Goal: Information Seeking & Learning: Learn about a topic

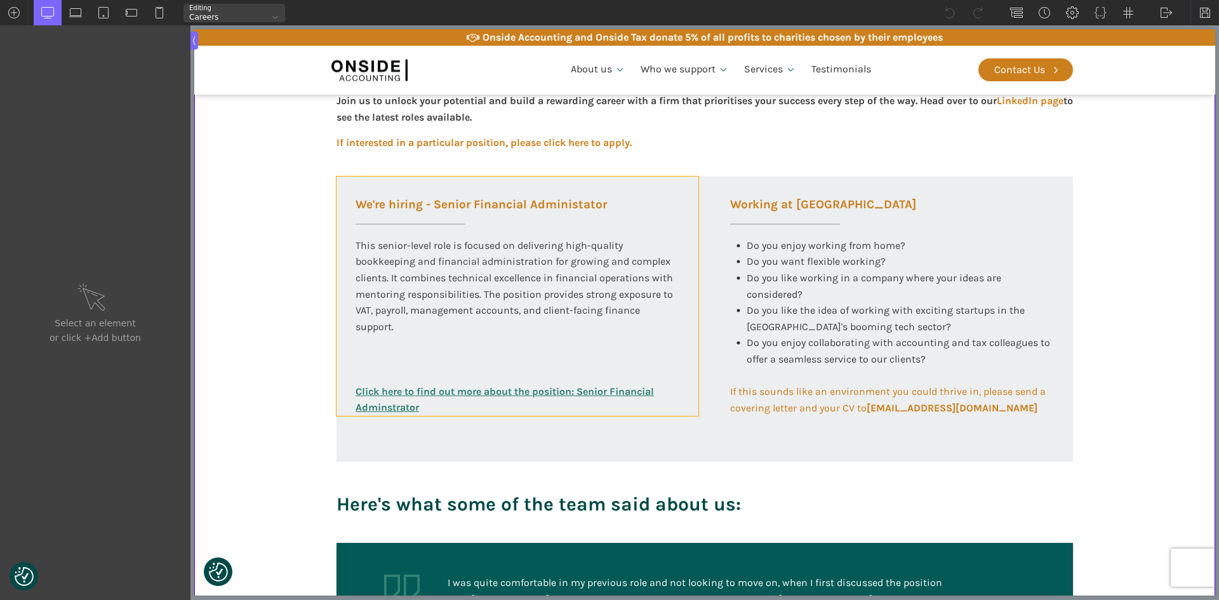
scroll to position [444, 0]
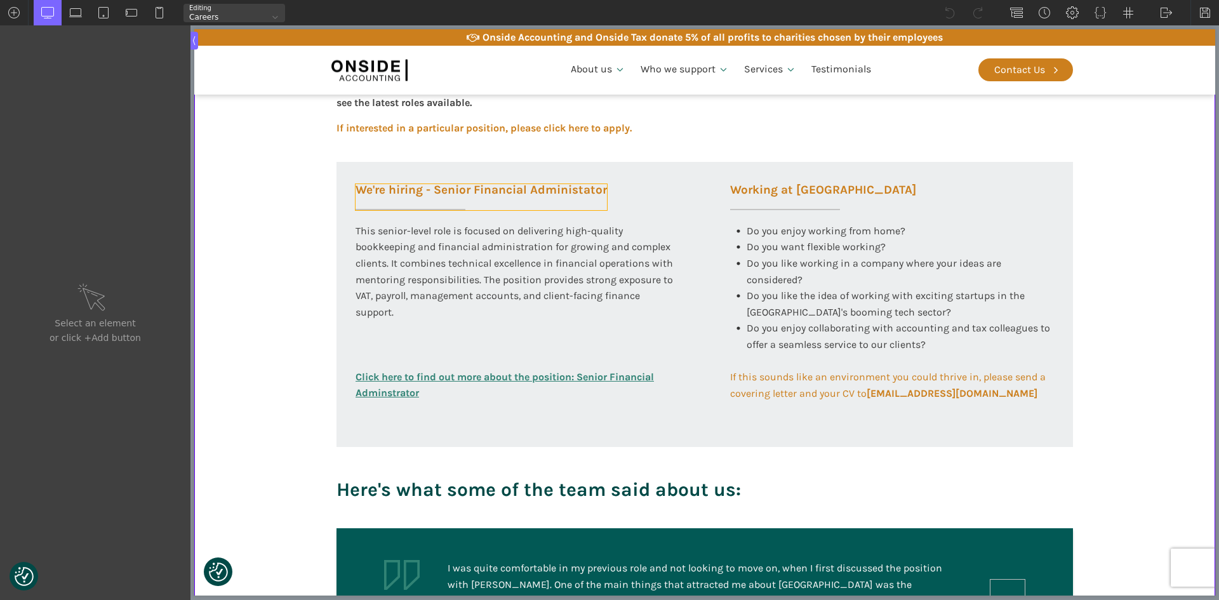
click at [519, 192] on h3 "We're hiring - Senior Financial Administator" at bounding box center [480, 197] width 251 height 26
type input "headline-148-58"
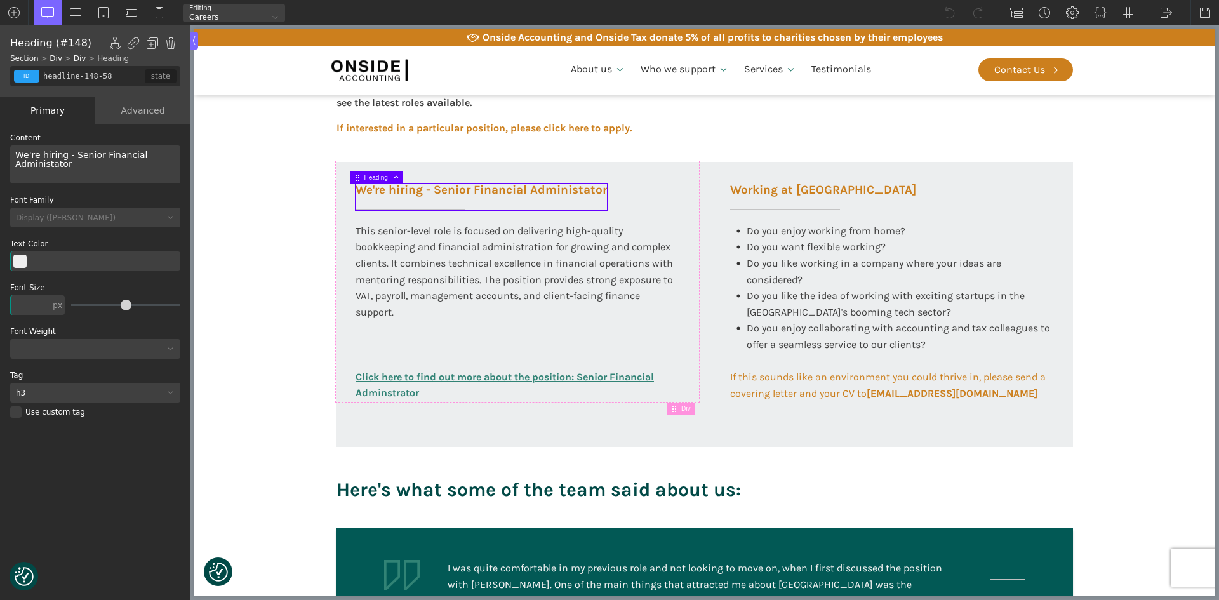
click at [430, 191] on h3 "We're hiring - Senior Financial Administator" at bounding box center [480, 197] width 251 height 26
click at [434, 189] on h3 "We're hiring - Senior Financial Administator" at bounding box center [480, 197] width 251 height 26
click at [72, 156] on div "We're hiring - Senior Financial Administator" at bounding box center [95, 164] width 170 height 38
click at [105, 168] on div "We're hiring - a Senior Financial Administator" at bounding box center [95, 164] width 170 height 38
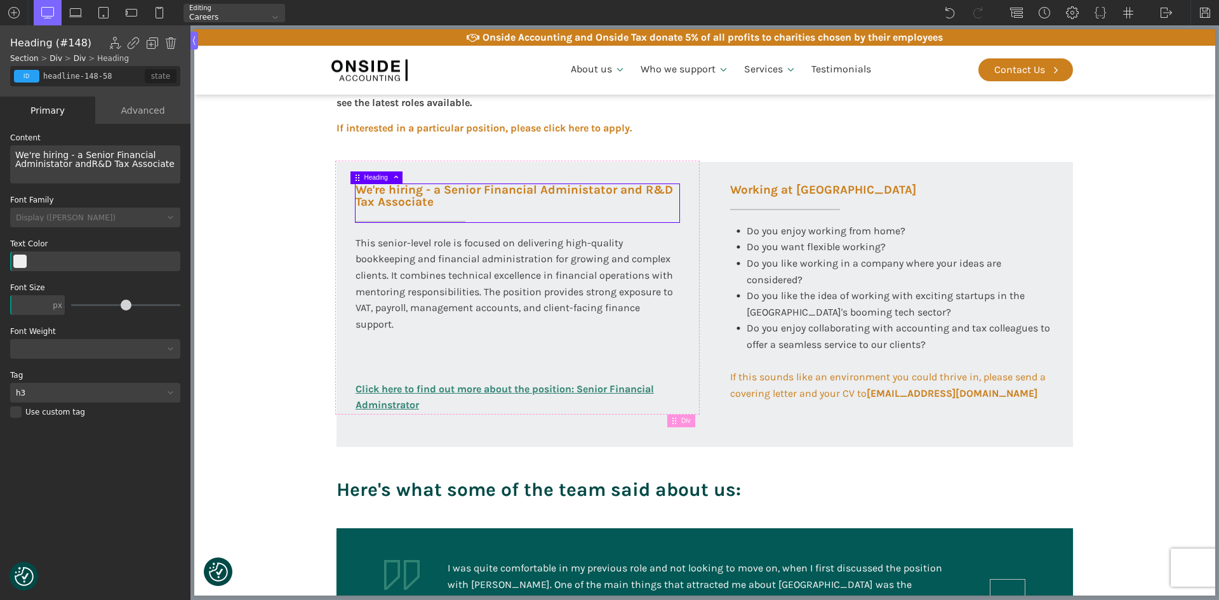
click at [87, 164] on div "We're hiring - a Senior Financial Administator and R&D Tax Associate" at bounding box center [95, 164] width 170 height 38
click at [372, 202] on h3 "We're hiring - a Senior Financial Administator and a R&D Tax Associate" at bounding box center [517, 203] width 324 height 38
click at [394, 197] on h3 "We're hiring - a Senior Financial Administator and a R&D Tax Associate" at bounding box center [517, 203] width 324 height 38
click at [461, 208] on h3 "We're hiring - a Senior Financial Administator and a R&D Tax Associate" at bounding box center [517, 203] width 324 height 38
click at [69, 157] on div "We're hiring - a Senior Financial Administator and a R&D Tax Associate" at bounding box center [95, 164] width 170 height 38
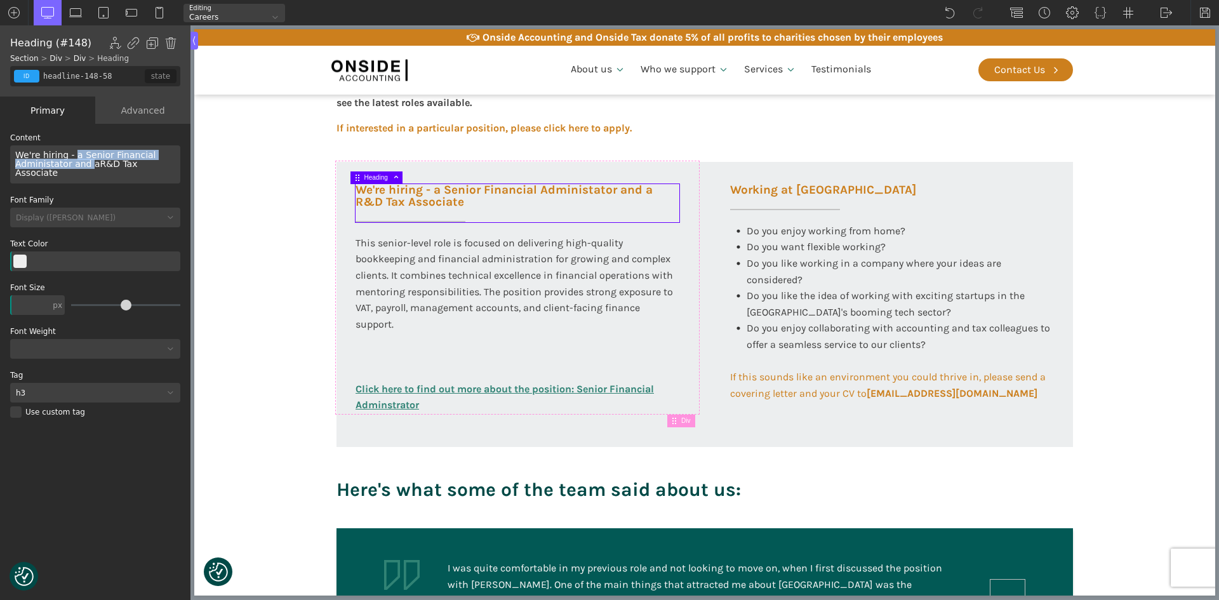
drag, startPoint x: 70, startPoint y: 156, endPoint x: 84, endPoint y: 164, distance: 15.9
click at [84, 164] on div "We're hiring - a Senior Financial Administator and a R&D Tax Associate" at bounding box center [95, 164] width 170 height 38
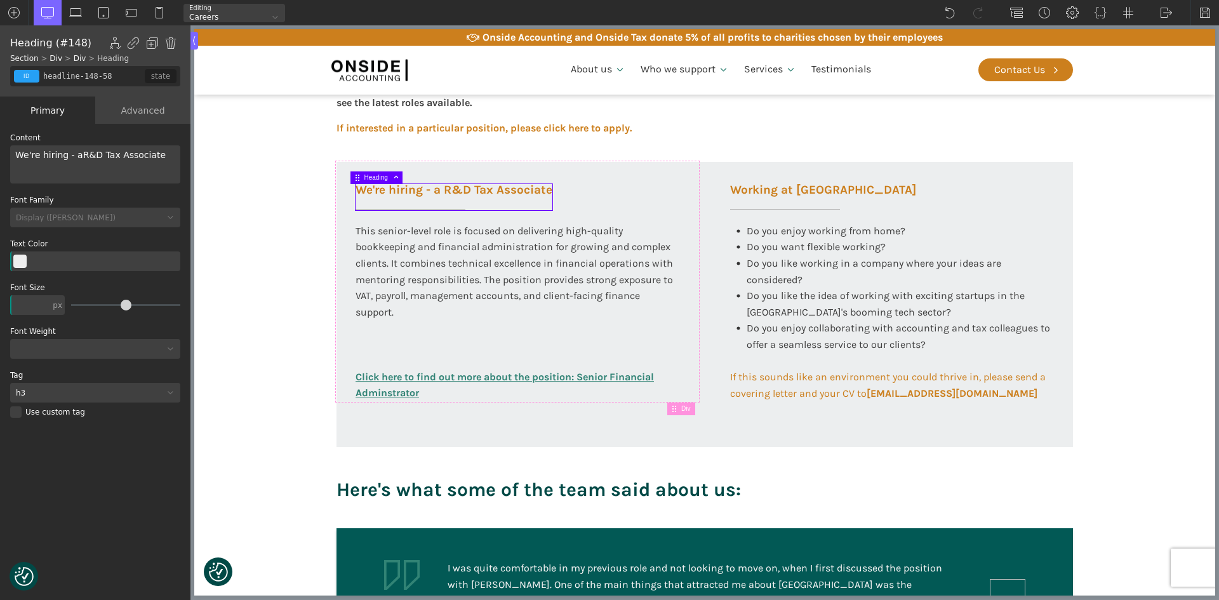
click at [157, 156] on div "We're hiring - a R&D Tax Associate" at bounding box center [95, 164] width 170 height 38
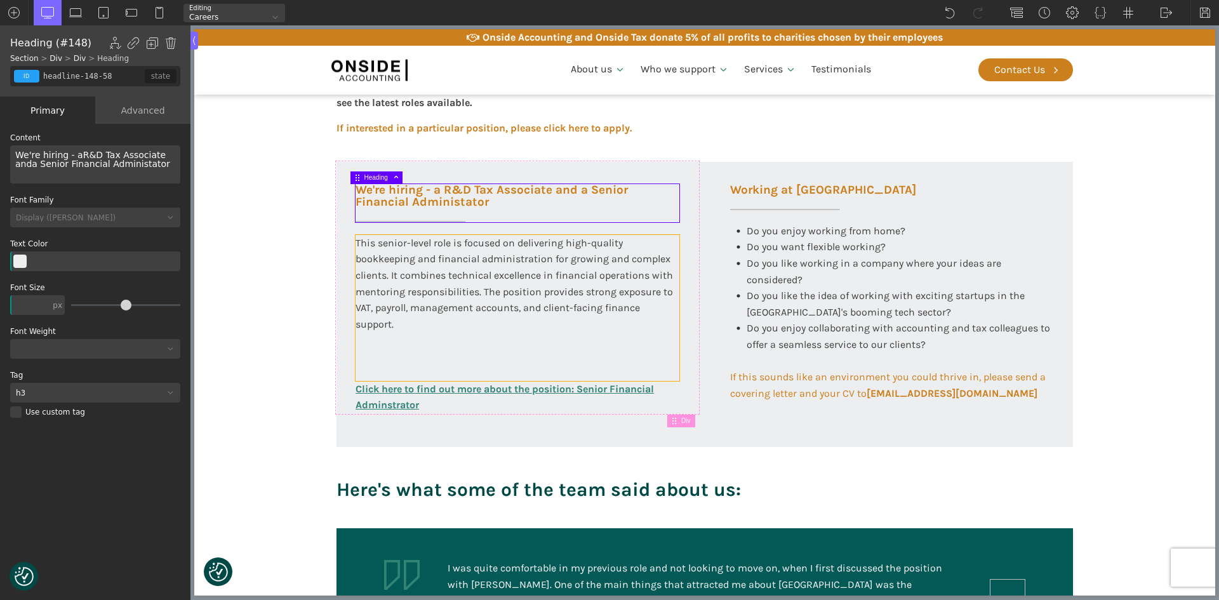
click at [400, 294] on div "This senior-level role is focused on delivering high-quality bookkeeping and fi…" at bounding box center [517, 308] width 324 height 146
type input "text_block-149-58"
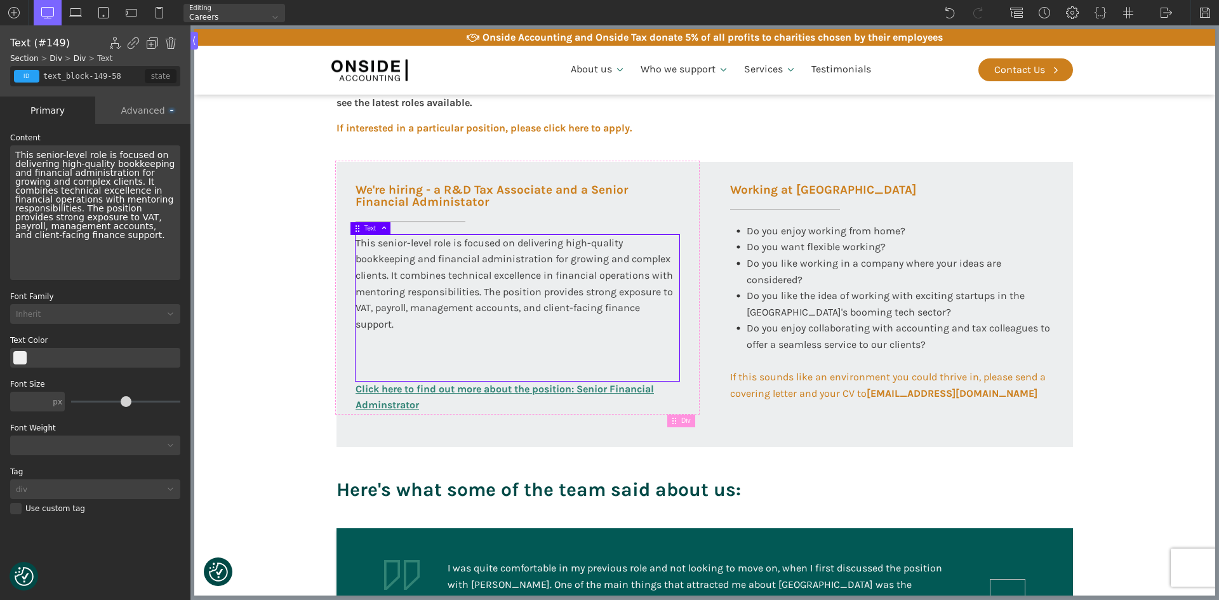
click at [355, 241] on div "This senior-level role is focused on delivering high-quality bookkeeping and fi…" at bounding box center [517, 308] width 324 height 146
click at [356, 244] on div "This senior-level role is focused on delivering high-quality bookkeeping and fi…" at bounding box center [517, 308] width 324 height 146
click at [17, 157] on div "This senior-level role is focused on delivering high-quality bookkeeping and fi…" at bounding box center [95, 212] width 170 height 135
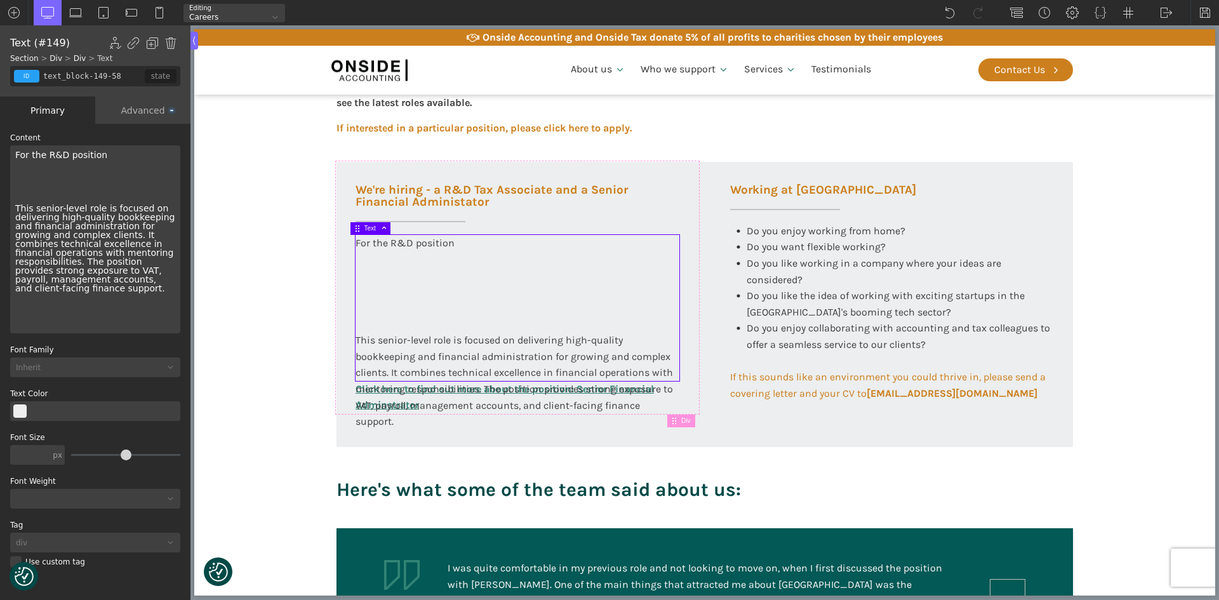
click at [460, 250] on div "For the R&D position This senior-level role is focused on delivering high-quali…" at bounding box center [517, 308] width 324 height 146
click at [110, 164] on div "For the R&D position This senior-level role is focused on delivering high-quali…" at bounding box center [95, 239] width 170 height 188
click at [110, 154] on div "For the R&D position This senior-level role is focused on delivering high-quali…" at bounding box center [95, 239] width 170 height 188
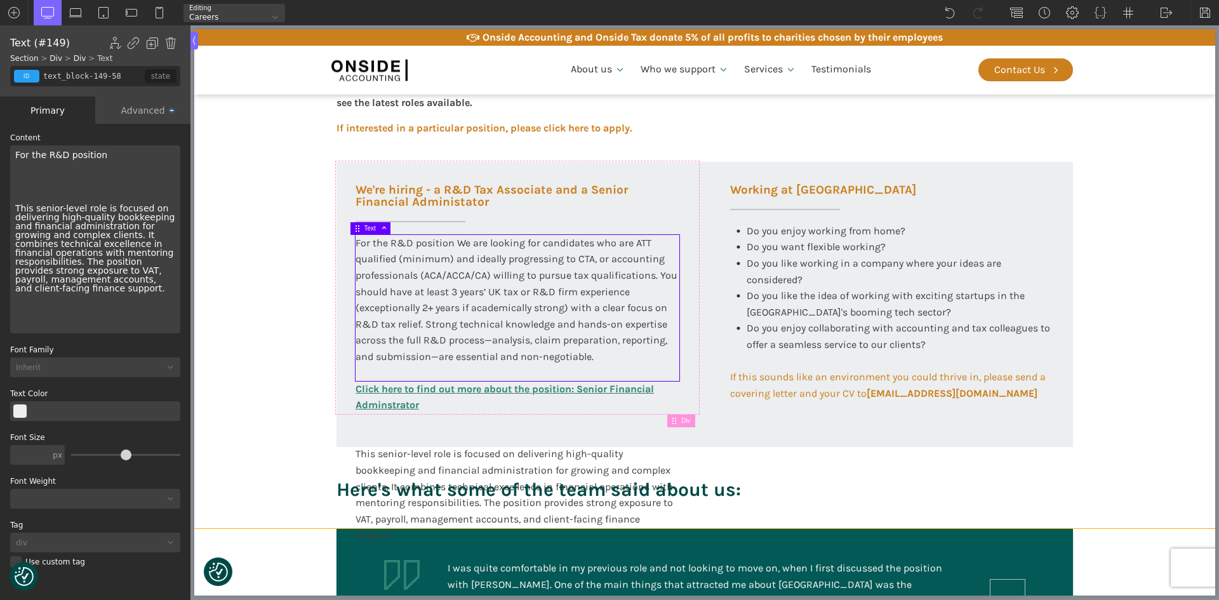
click at [291, 305] on section "Working at [GEOGRAPHIC_DATA] At Onside Accounting, we are proud to be an ACCA A…" at bounding box center [704, 184] width 1021 height 687
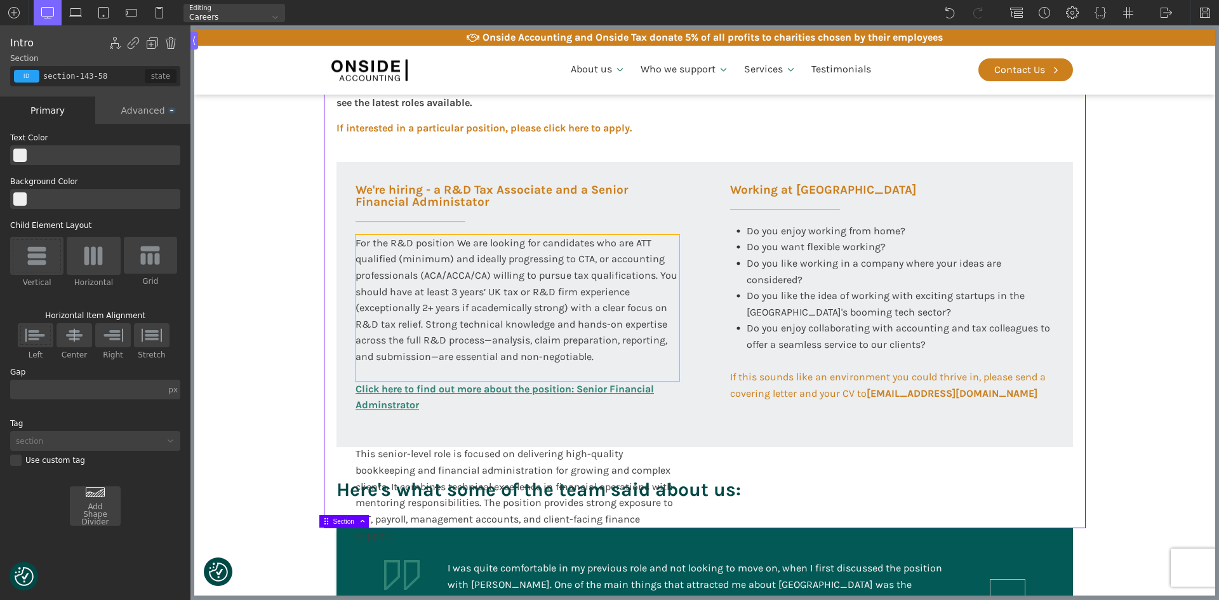
click at [413, 263] on div "For the R&D position We are looking for candidates who are ATT qualified (minim…" at bounding box center [517, 308] width 324 height 146
type input "text_block-149-58"
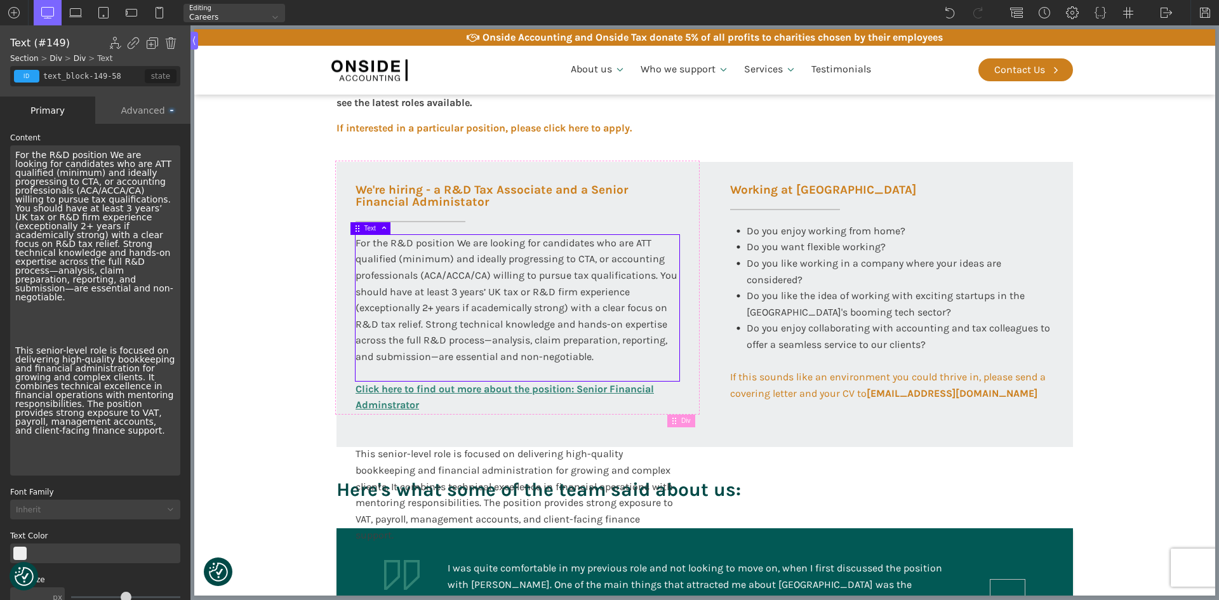
click at [421, 381] on div "For the R&D position We are looking for candidates who are ATT qualified (minim…" at bounding box center [517, 308] width 324 height 146
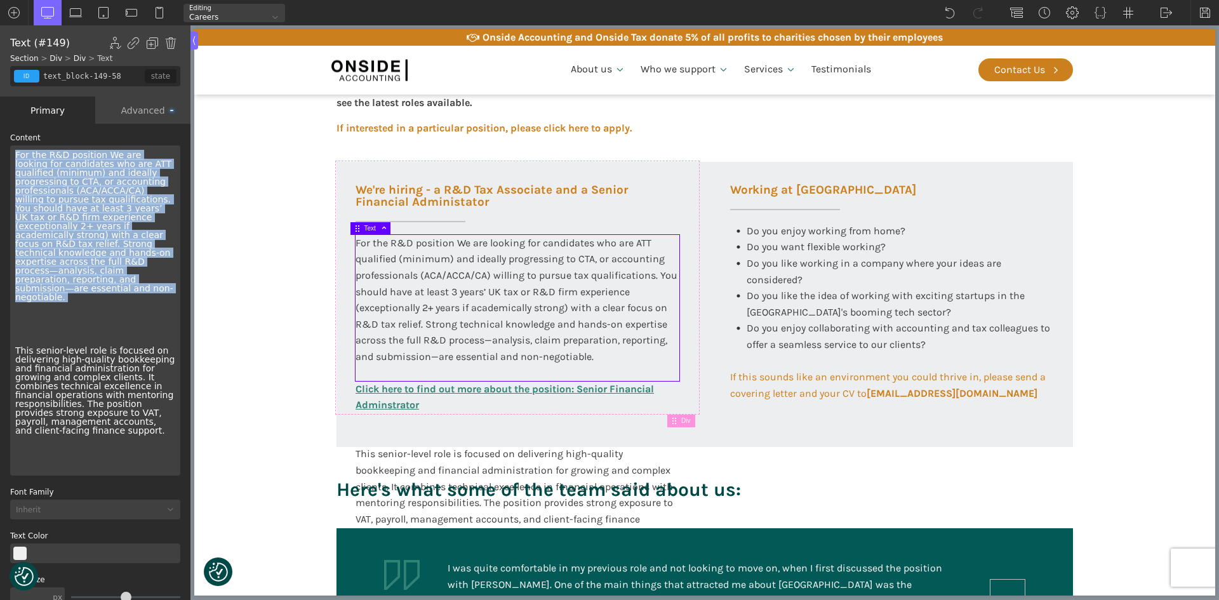
drag, startPoint x: 143, startPoint y: 284, endPoint x: 10, endPoint y: 156, distance: 185.0
click at [10, 156] on div "For the R&D position We are looking for candidates who are ATT qualified (minim…" at bounding box center [95, 310] width 170 height 330
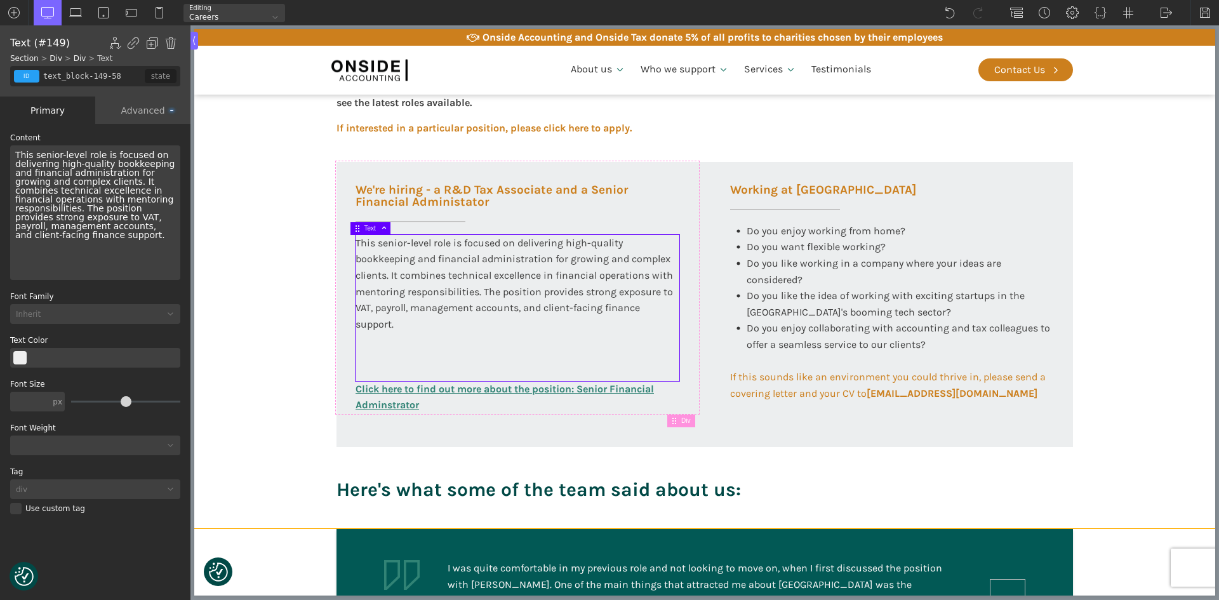
click at [273, 288] on section "Working at [GEOGRAPHIC_DATA] At Onside Accounting, we are proud to be an ACCA A…" at bounding box center [704, 184] width 1021 height 687
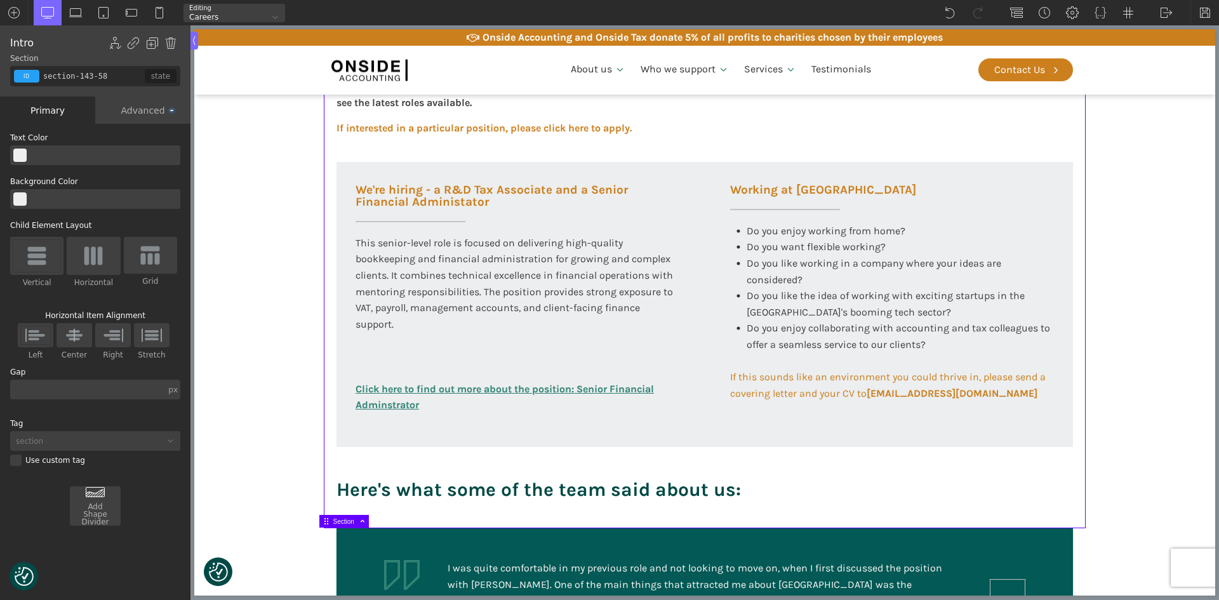
click at [572, 457] on div "Working at [GEOGRAPHIC_DATA] At Onside Accounting, we are proud to be an ACCA A…" at bounding box center [705, 184] width 762 height 687
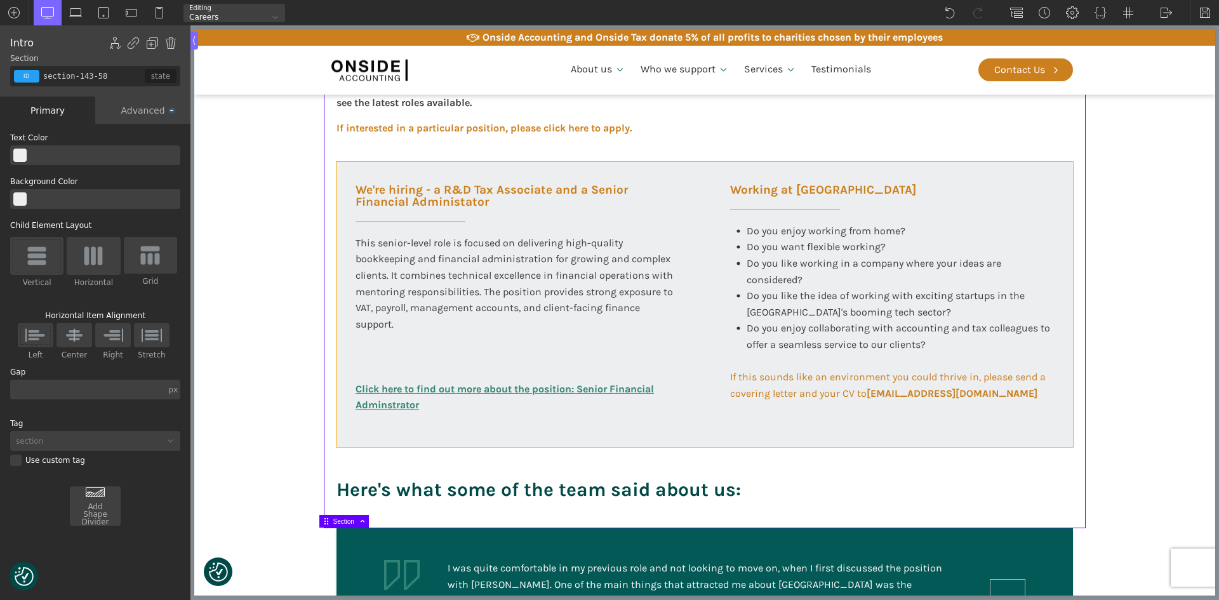
click at [571, 433] on div "We're hiring - a R&D Tax Associate and a Senior Financial Administator This sen…" at bounding box center [704, 305] width 736 height 286
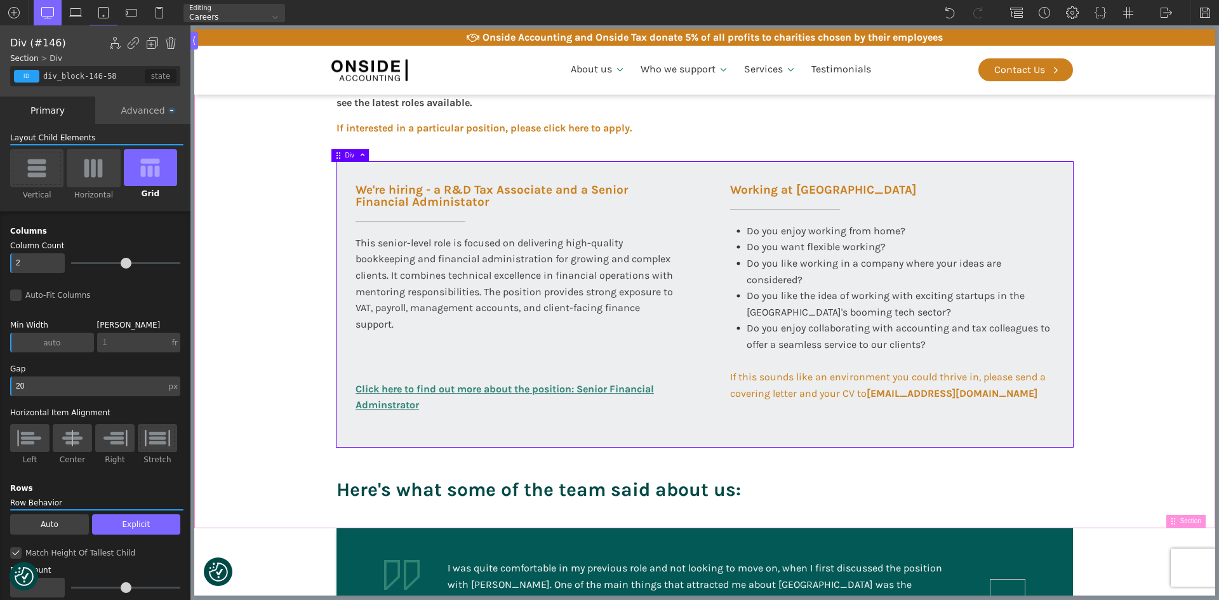
click at [362, 154] on span at bounding box center [359, 155] width 11 height 7
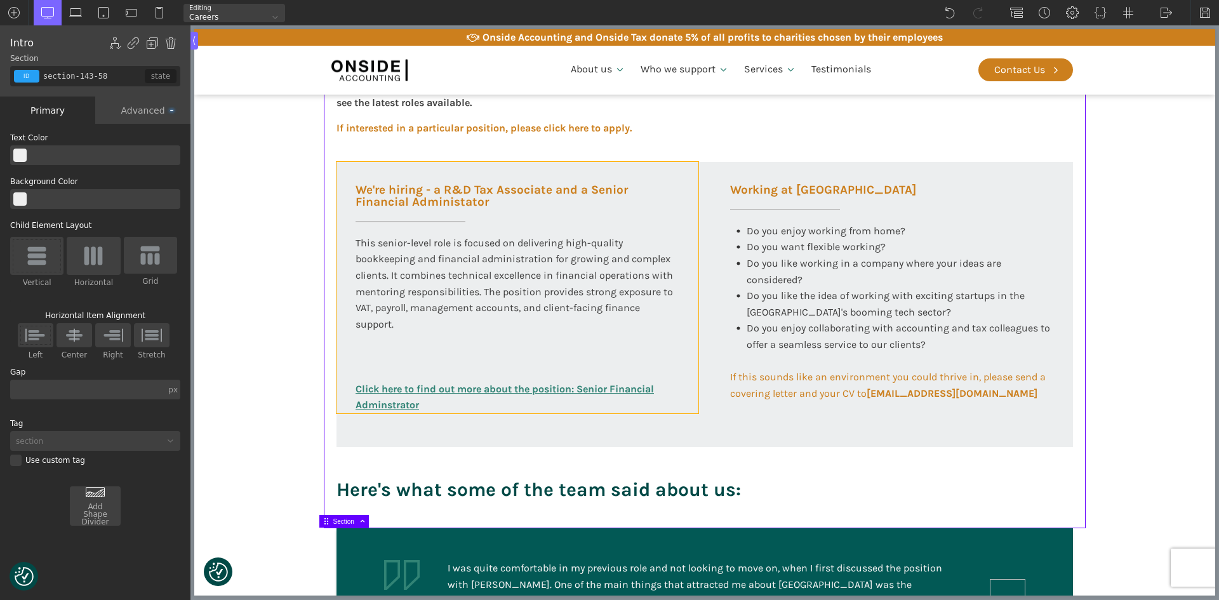
click at [336, 166] on div "We're hiring - a R&D Tax Associate and a Senior Financial Administator This sen…" at bounding box center [517, 287] width 362 height 251
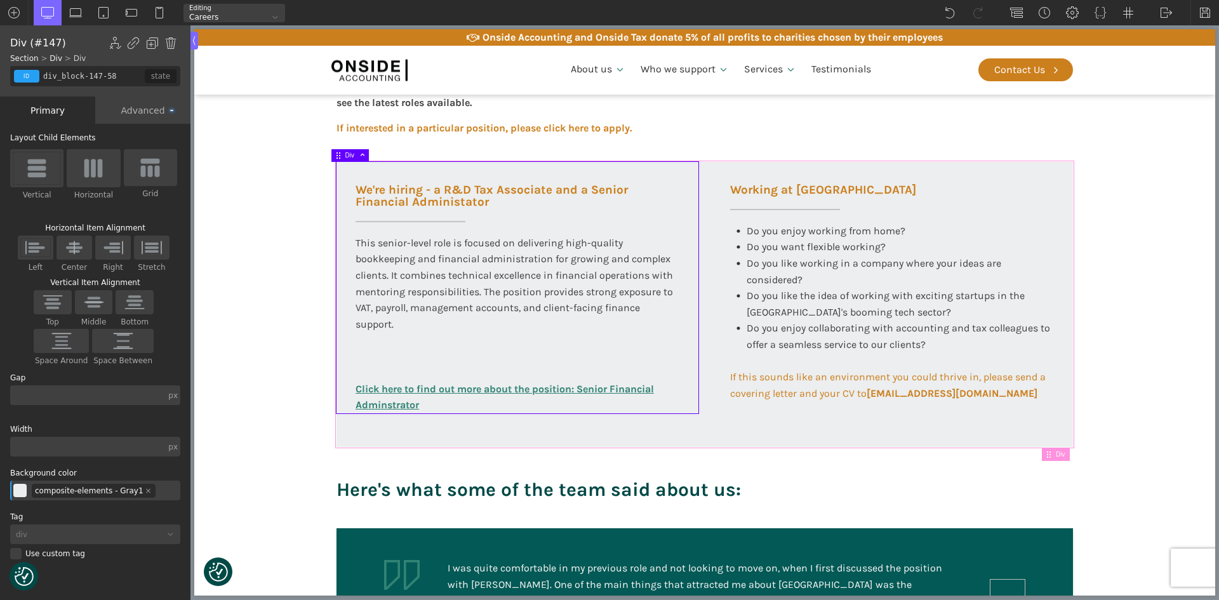
click at [356, 437] on div "We're hiring - a R&D Tax Associate and a Senior Financial Administator This sen…" at bounding box center [704, 305] width 736 height 286
type input "div_block-146-58"
type input "100"
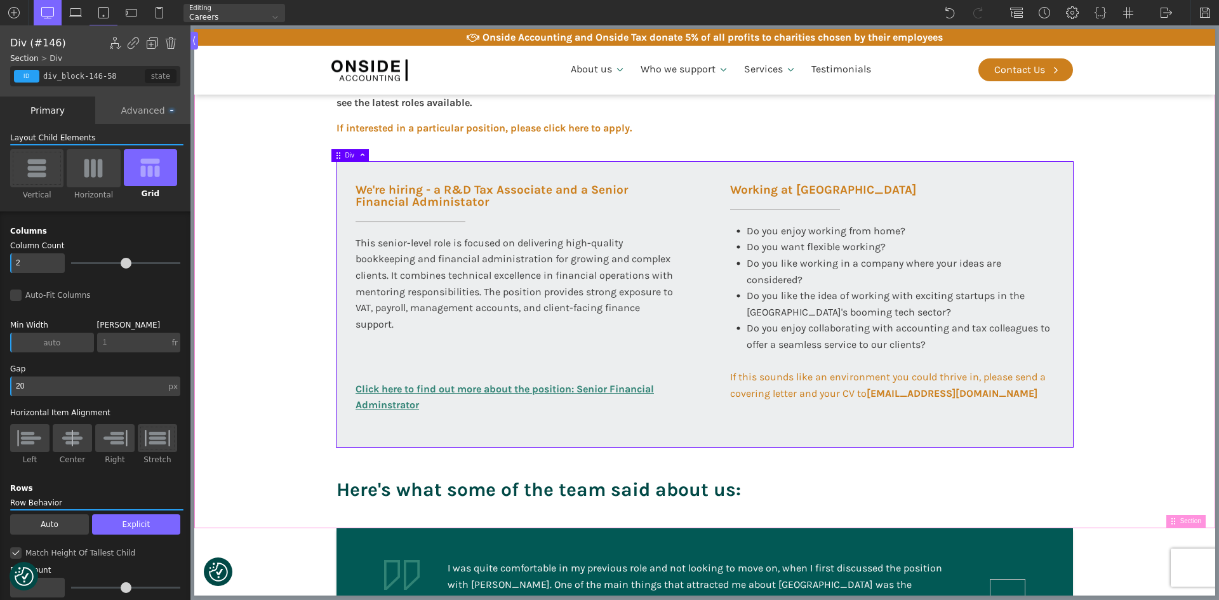
click at [363, 156] on span at bounding box center [359, 155] width 11 height 7
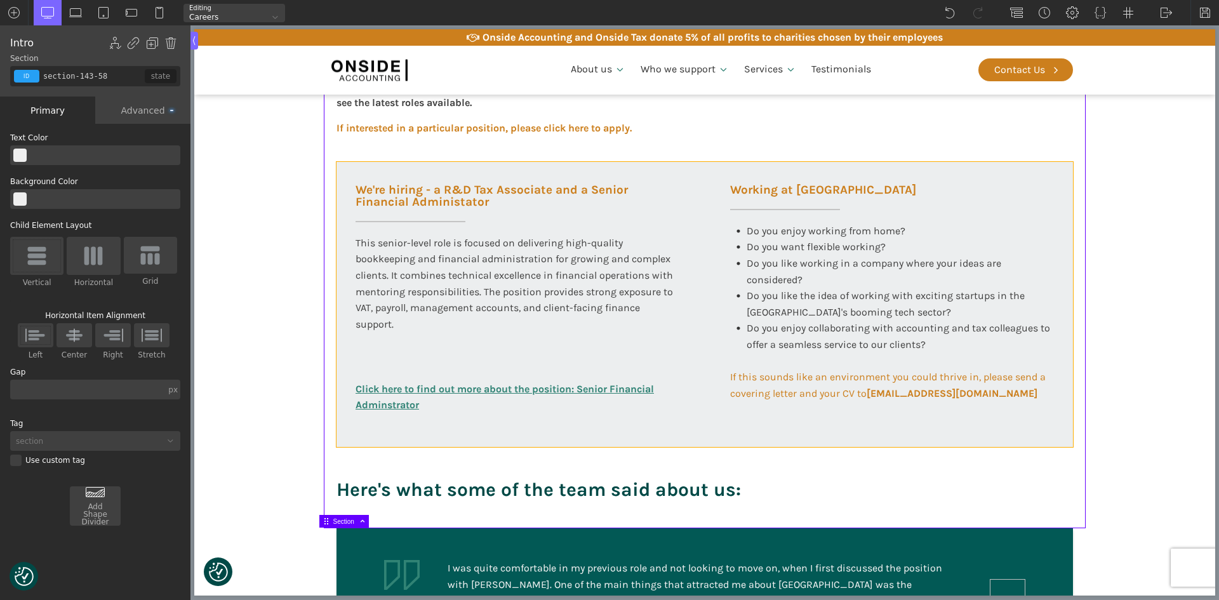
click at [402, 441] on div "We're hiring - a R&D Tax Associate and a Senior Financial Administator This sen…" at bounding box center [704, 305] width 736 height 286
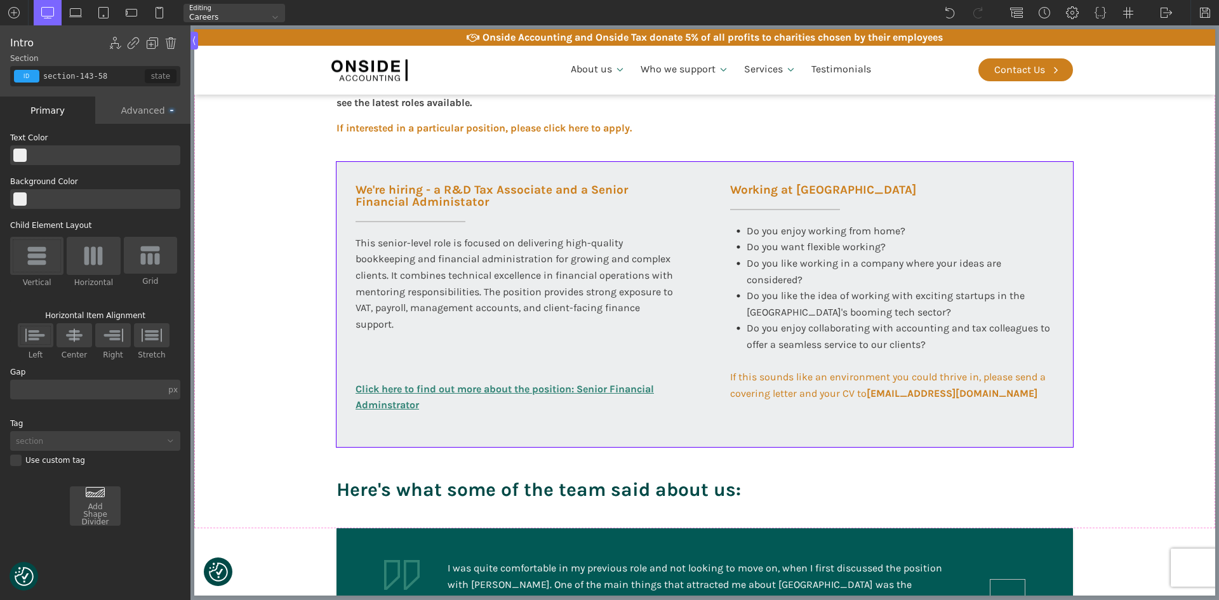
type input "div_block-146-58"
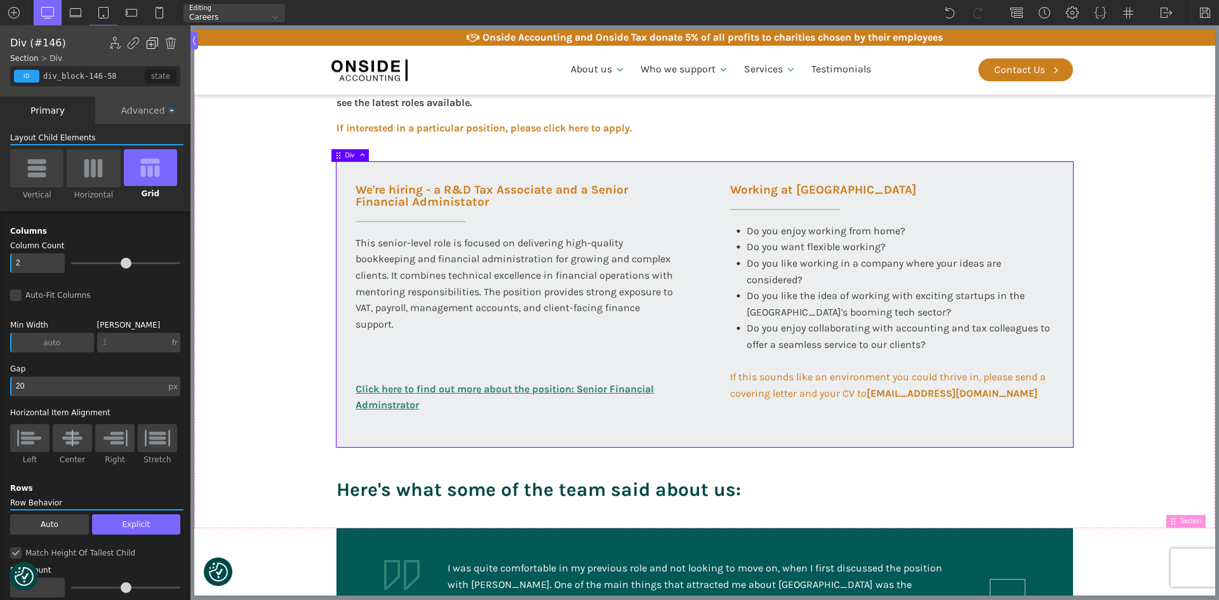
click at [155, 45] on img at bounding box center [152, 43] width 13 height 13
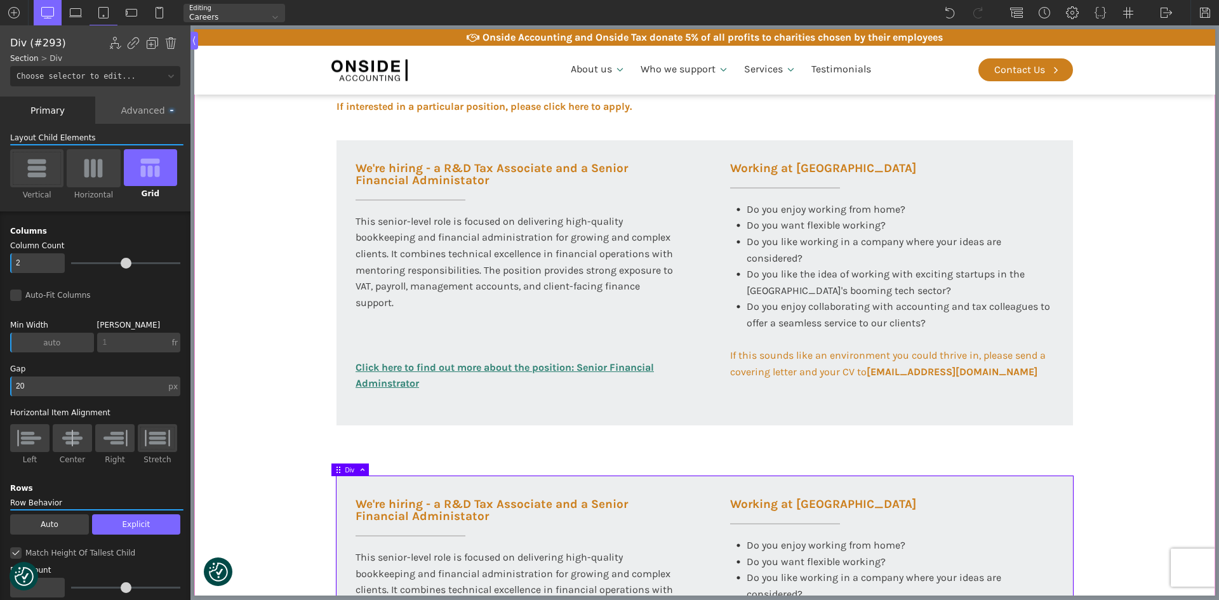
scroll to position [400, 0]
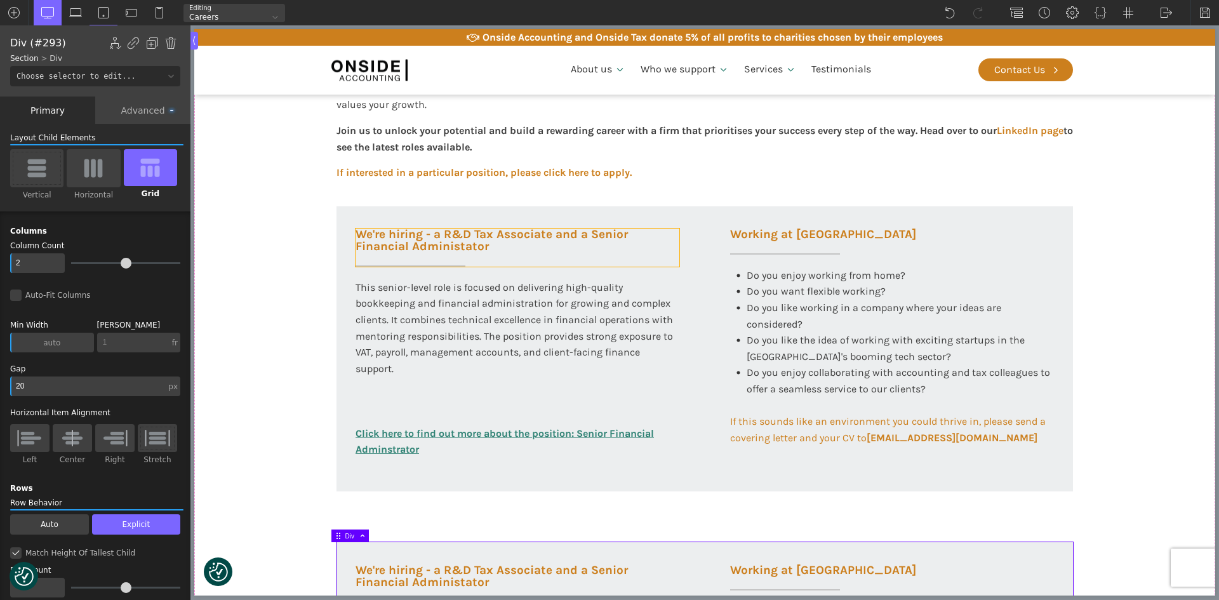
click at [406, 246] on h3 "We're hiring - a R&D Tax Associate and a Senior Financial Administator" at bounding box center [517, 248] width 324 height 38
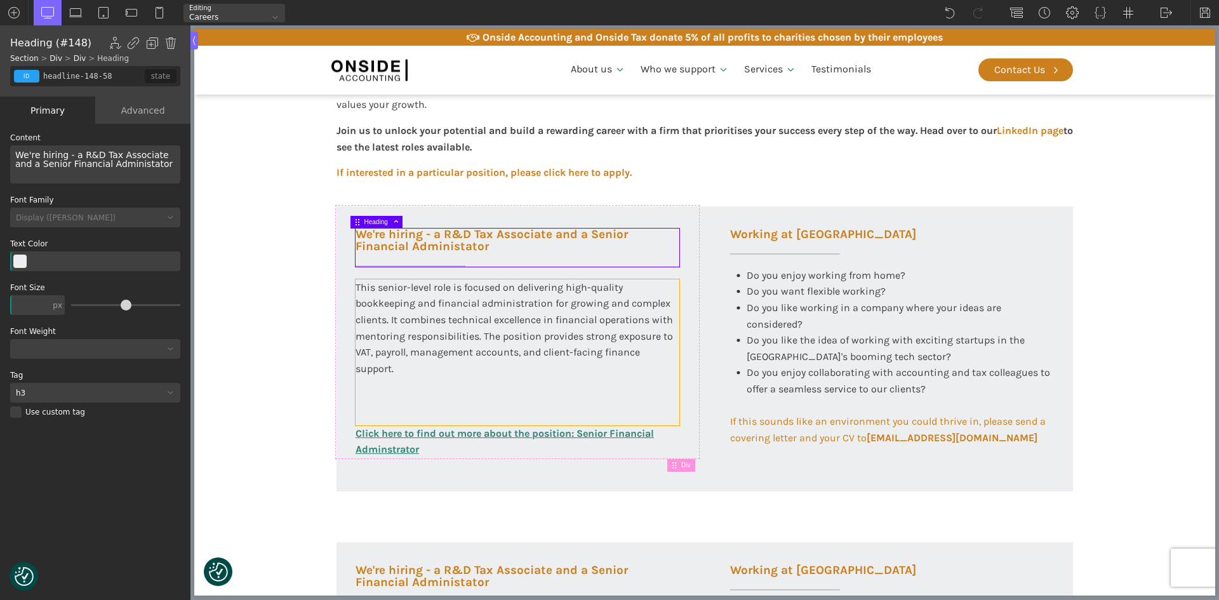
click at [604, 322] on div "This senior-level role is focused on delivering high-quality bookkeeping and fi…" at bounding box center [517, 352] width 324 height 146
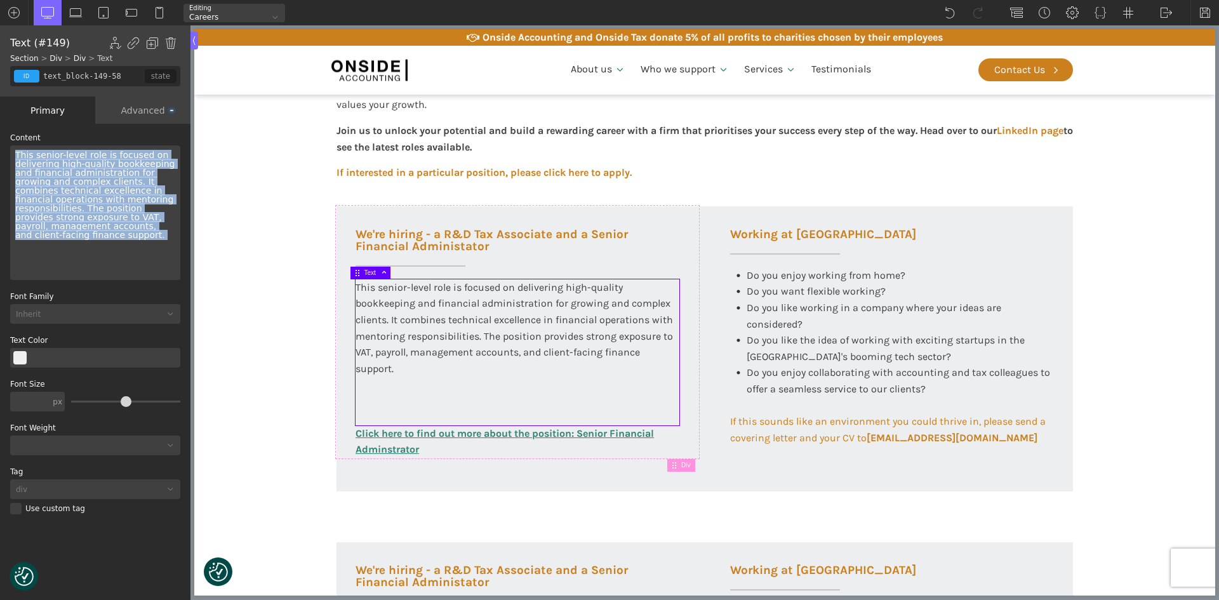
drag, startPoint x: 149, startPoint y: 231, endPoint x: 0, endPoint y: 152, distance: 168.4
click at [0, 152] on div "WP Grid Builder Stack Columns Vertically Page container (1200px) and below Less…" at bounding box center [95, 363] width 190 height 479
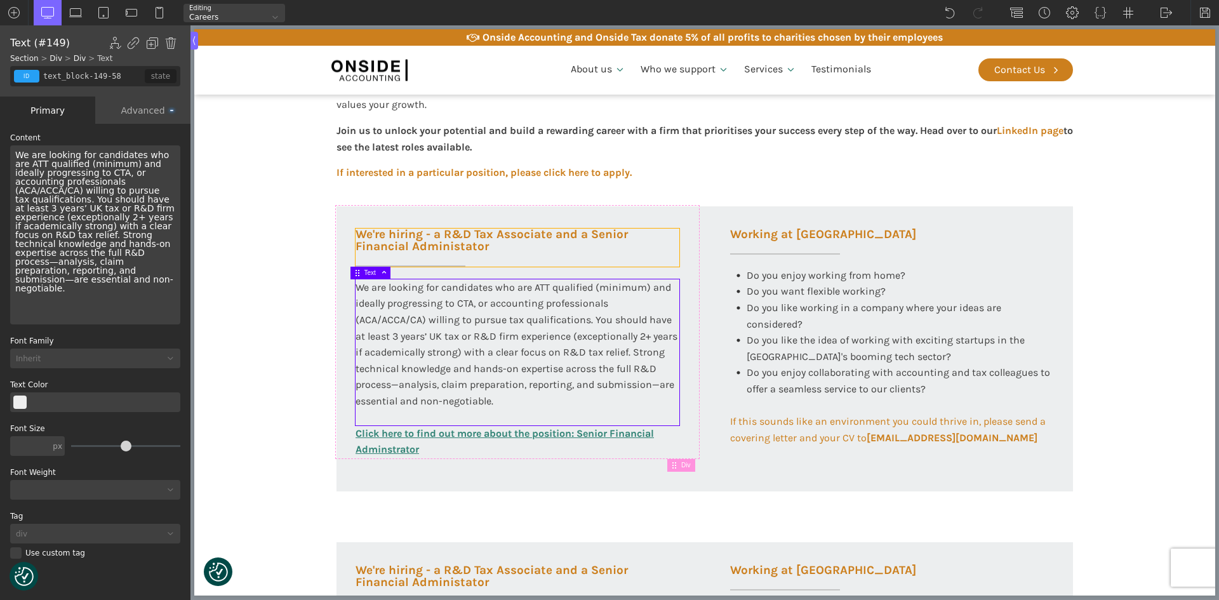
click at [432, 245] on h3 "We're hiring - a R&D Tax Associate and a Senior Financial Administator" at bounding box center [517, 248] width 324 height 38
type input "headline-148-58"
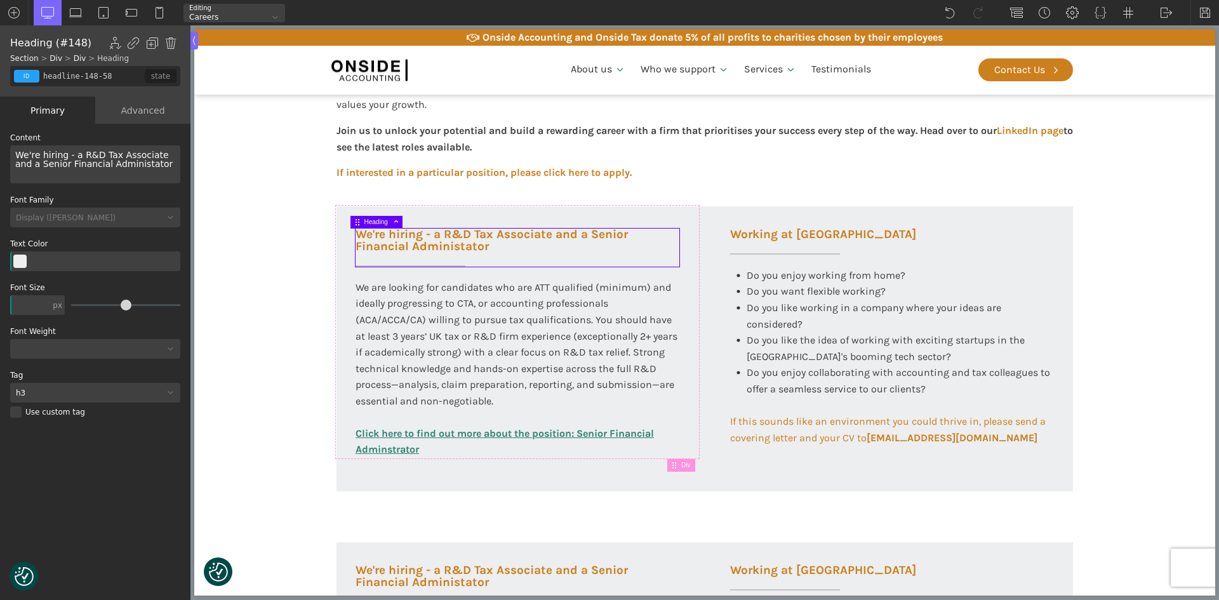
click at [436, 236] on h3 "We're hiring - a R&D Tax Associate and a Senior Financial Administator" at bounding box center [517, 248] width 324 height 38
click at [135, 166] on div "We're hiring - a R&D Tax Associate and a Senior Financial Administator" at bounding box center [95, 164] width 170 height 38
drag, startPoint x: 139, startPoint y: 166, endPoint x: 154, endPoint y: 157, distance: 17.3
click at [154, 157] on div "We're hiring - a R&D Tax Associate and a Senior Financial Administator" at bounding box center [95, 164] width 170 height 38
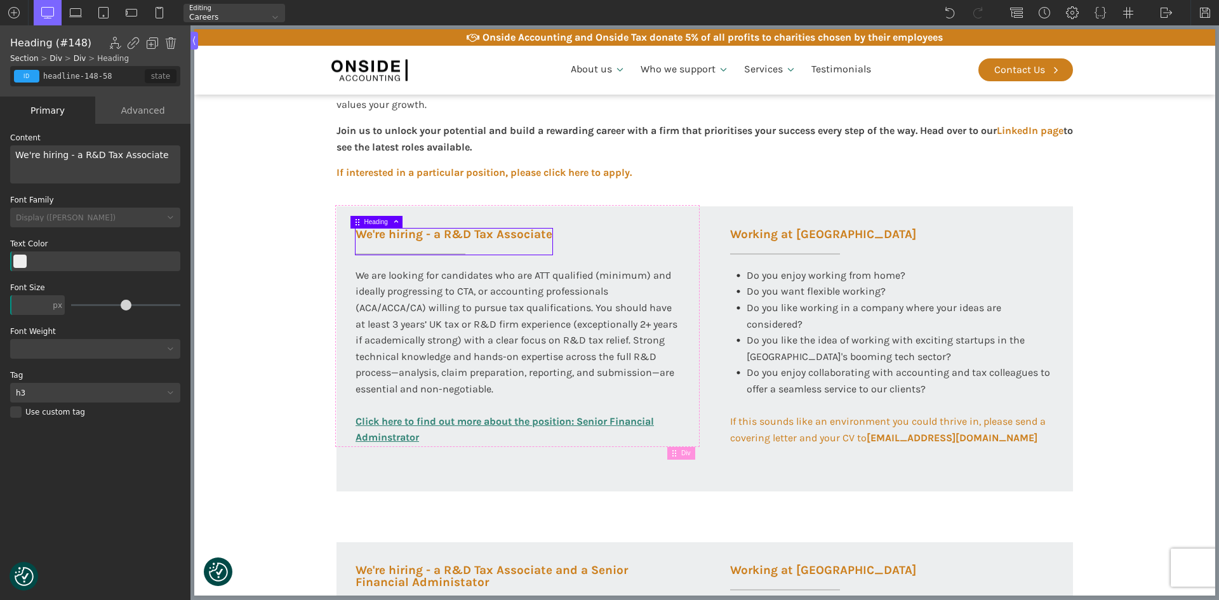
click at [1117, 286] on section "Working at [GEOGRAPHIC_DATA] At Onside Accounting, we are proud to be an ACCA A…" at bounding box center [704, 397] width 1021 height 1023
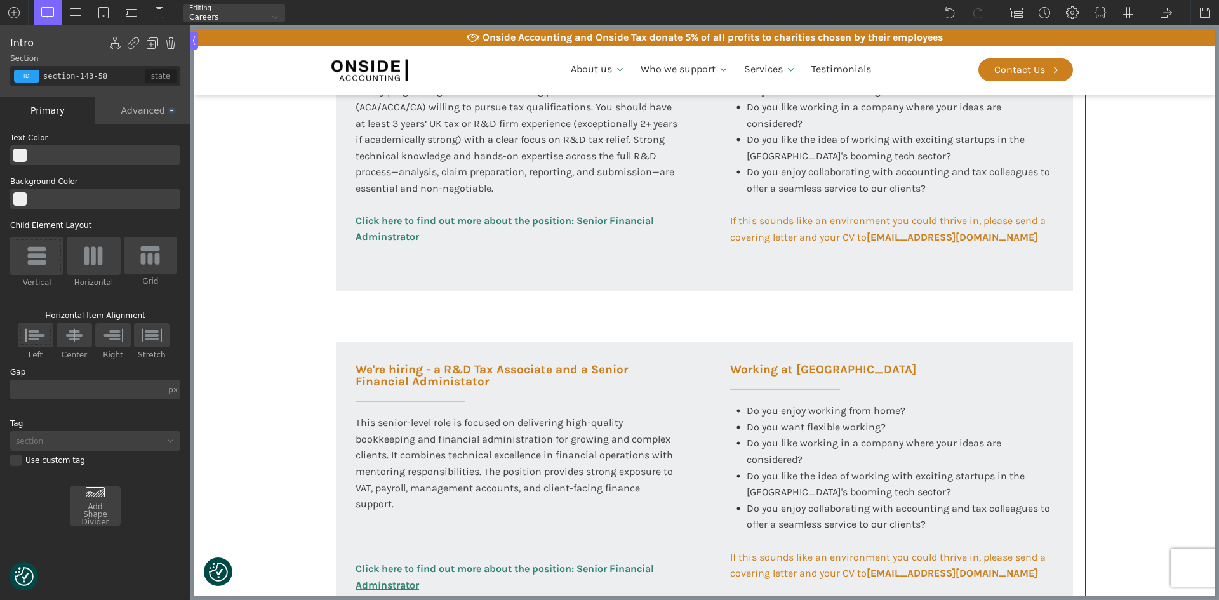
scroll to position [654, 0]
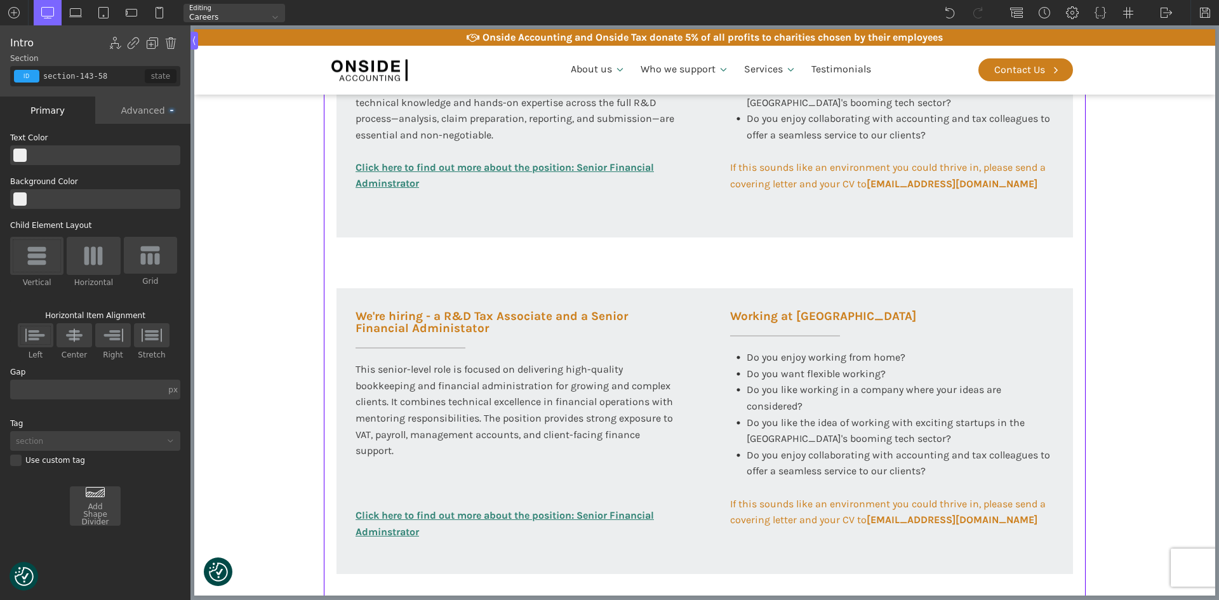
click at [527, 282] on div "Working at [GEOGRAPHIC_DATA] At Onside Accounting, we are proud to be an ACCA A…" at bounding box center [705, 143] width 762 height 1023
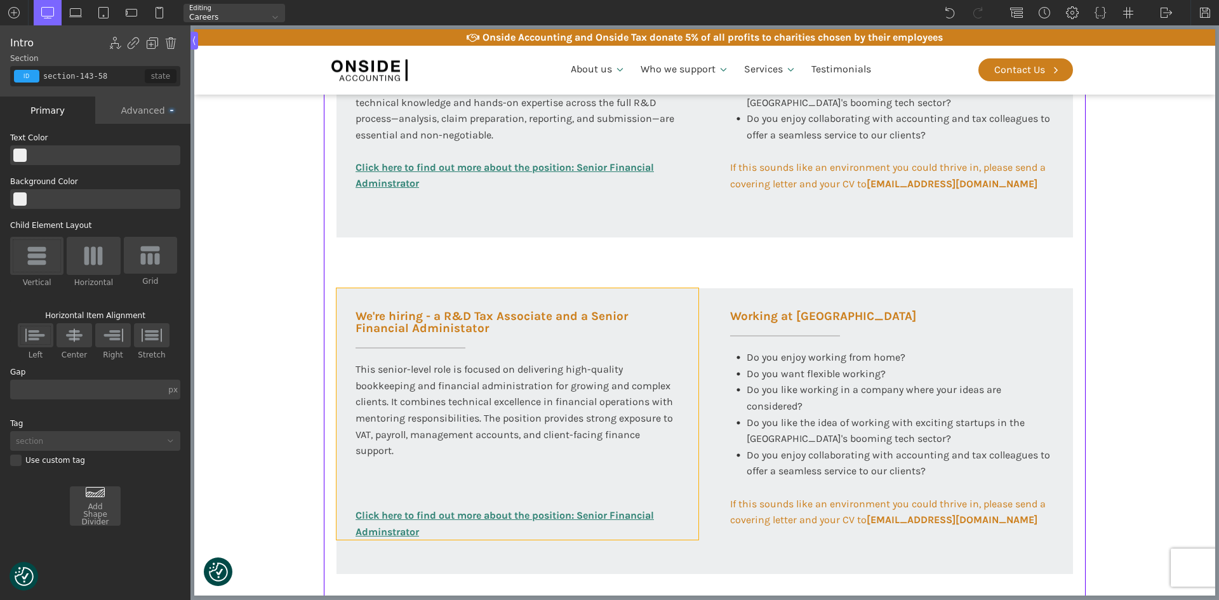
click at [505, 299] on div "We're hiring - a R&D Tax Associate and a Senior Financial Administator This sen…" at bounding box center [517, 413] width 362 height 251
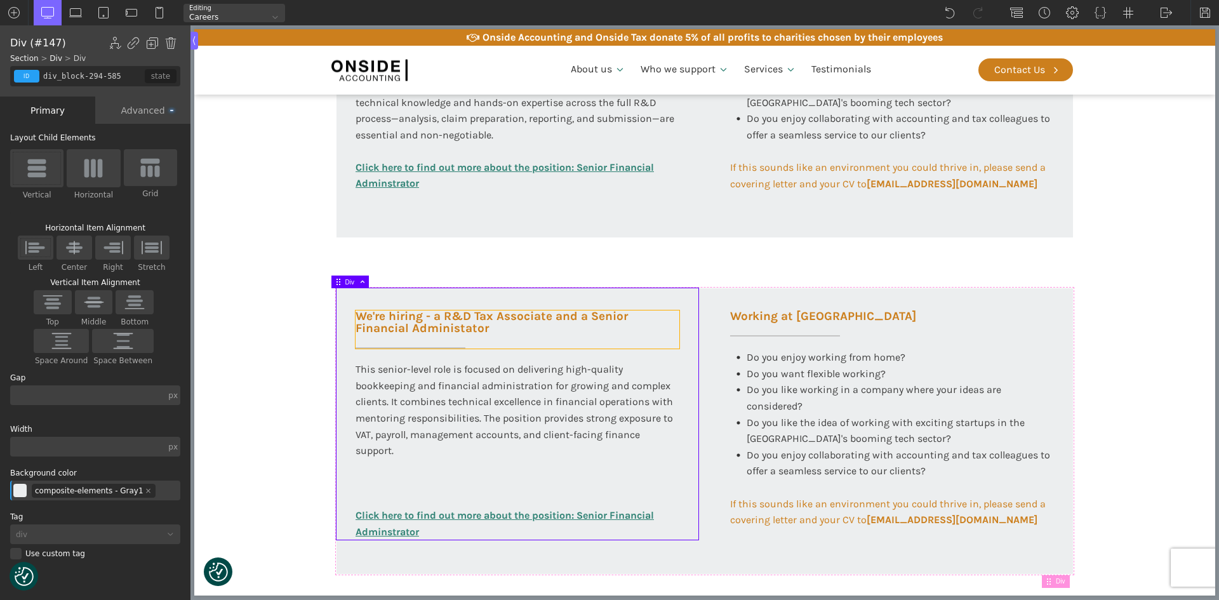
click at [504, 314] on h3 "We're hiring - a R&D Tax Associate and a Senior Financial Administator" at bounding box center [517, 329] width 324 height 38
type input "headline-295-585"
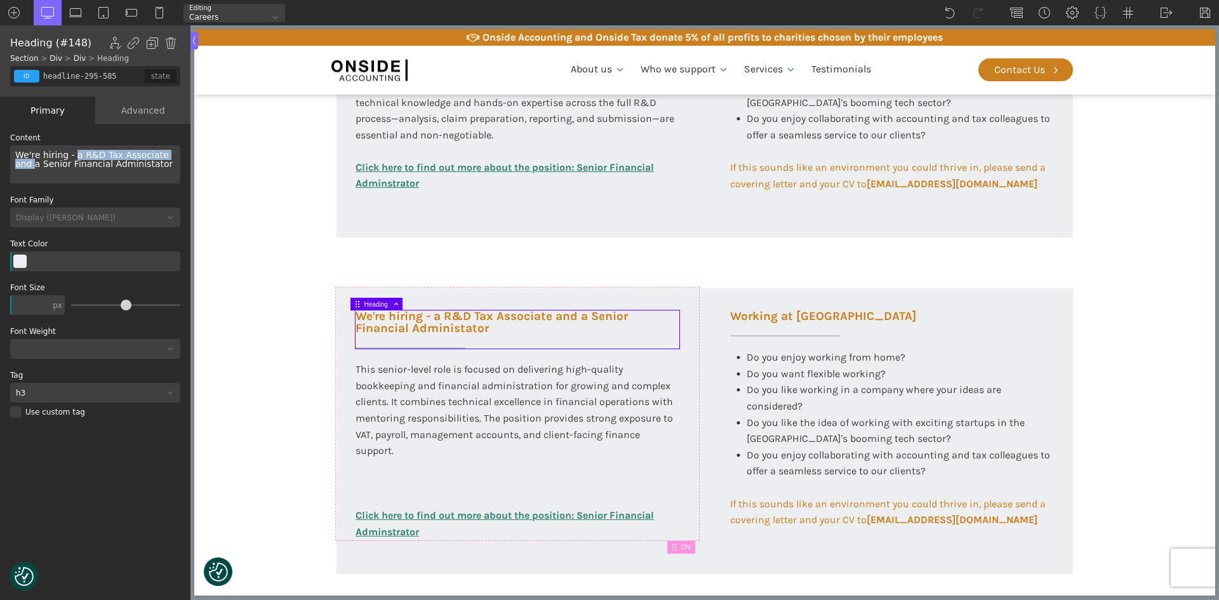
drag, startPoint x: 169, startPoint y: 157, endPoint x: 73, endPoint y: 157, distance: 96.5
click at [73, 157] on div "We're hiring - a R&D Tax Associate and a Senior Financial Administator" at bounding box center [95, 164] width 170 height 38
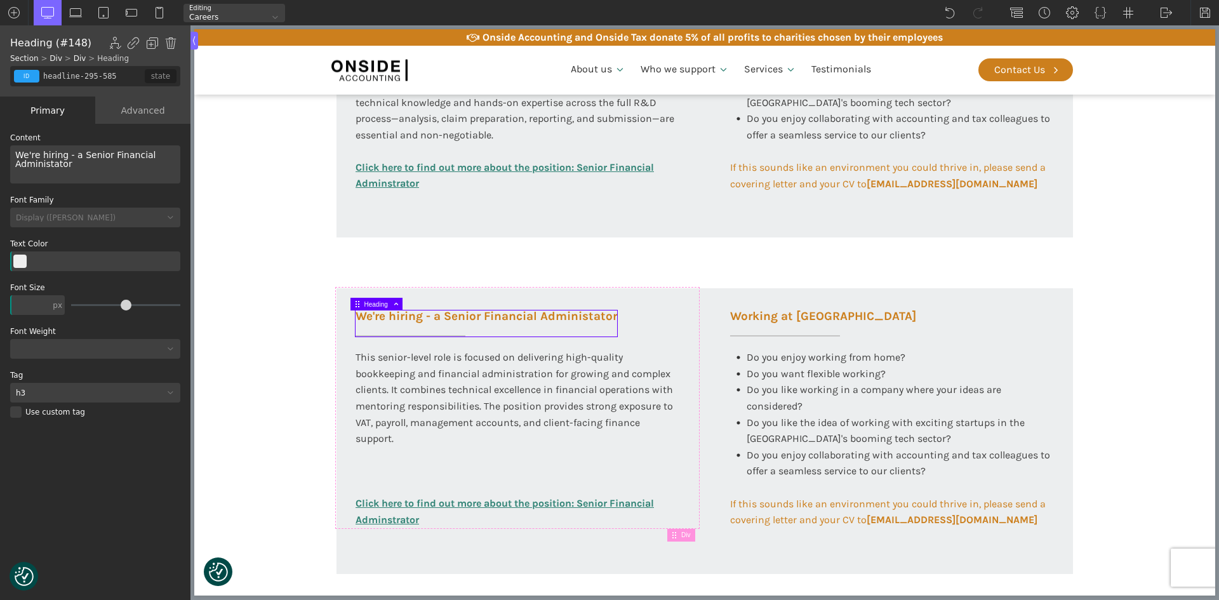
click at [119, 165] on div "We're hiring - a Senior Financial Administator" at bounding box center [95, 164] width 170 height 38
click at [315, 378] on section "Working at [GEOGRAPHIC_DATA] At Onside Accounting, we are proud to be an ACCA A…" at bounding box center [704, 143] width 1021 height 1023
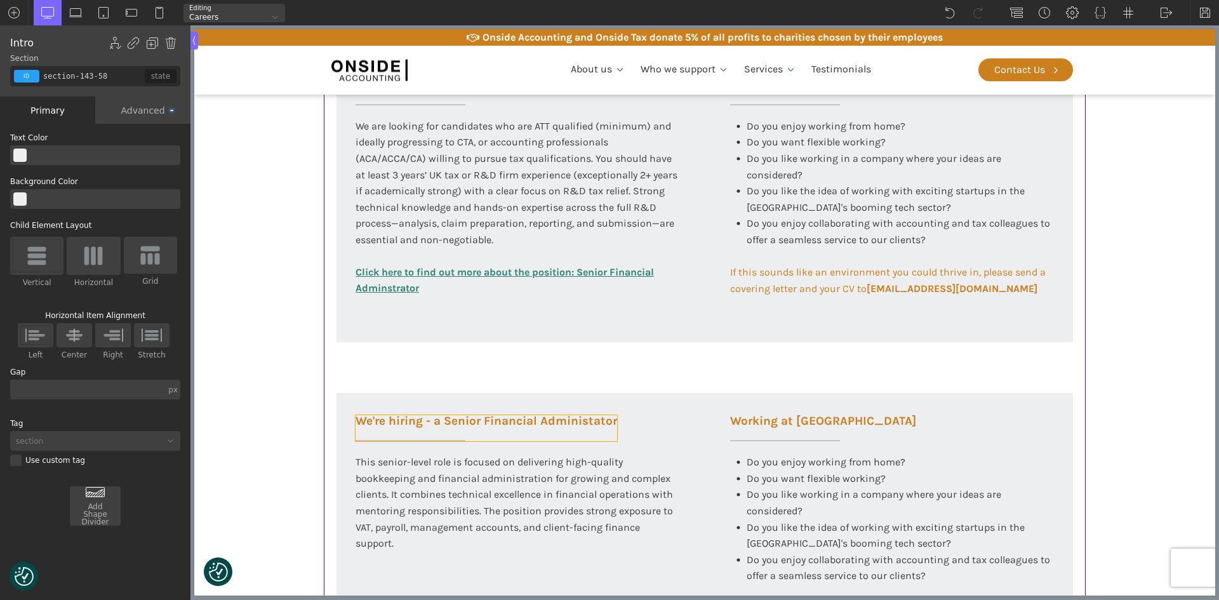
scroll to position [527, 0]
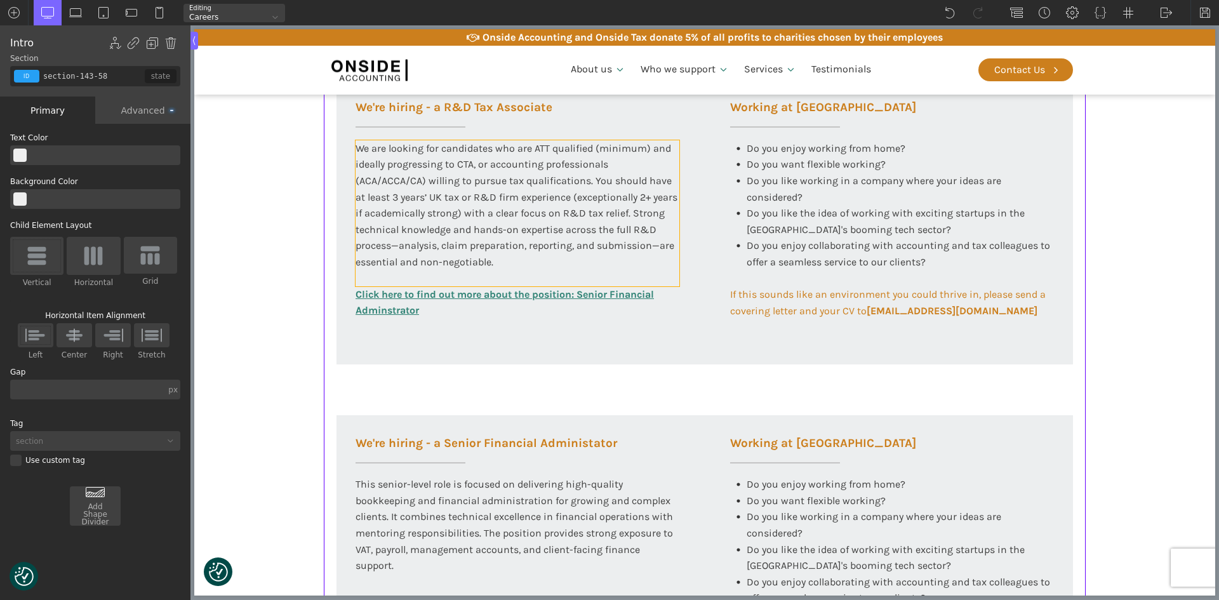
click at [456, 227] on div "We are looking for candidates who are ATT qualified (minimum) and ideally progr…" at bounding box center [517, 213] width 324 height 146
type input "text_block-149-58"
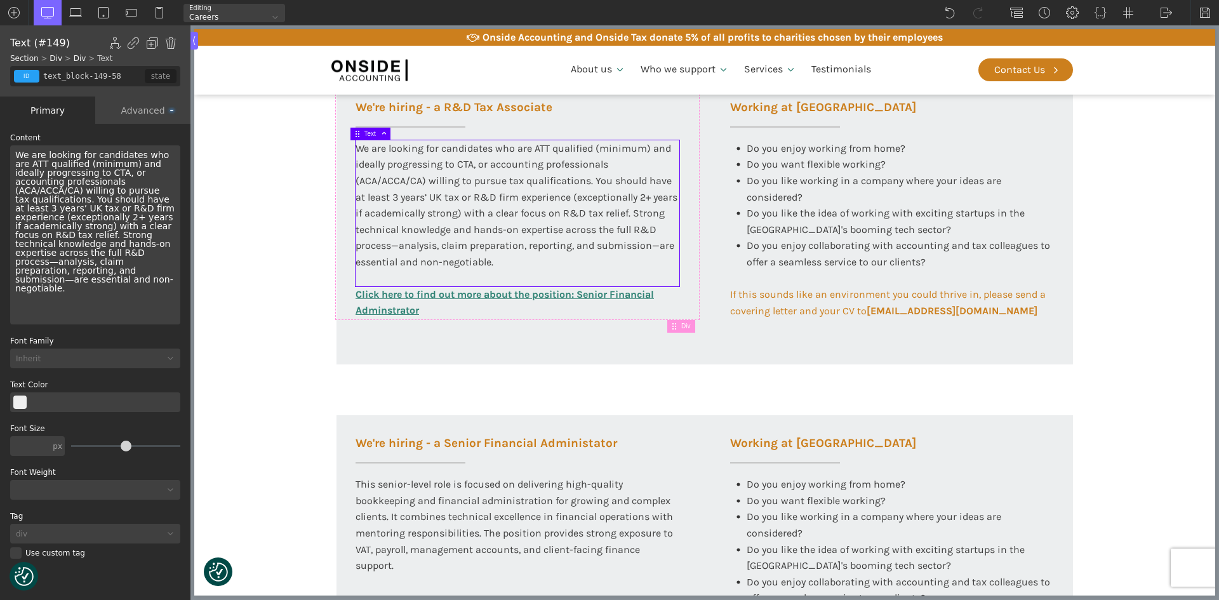
click at [115, 188] on div "We are looking for candidates who are ATT qualified (minimum) and ideally progr…" at bounding box center [95, 234] width 170 height 179
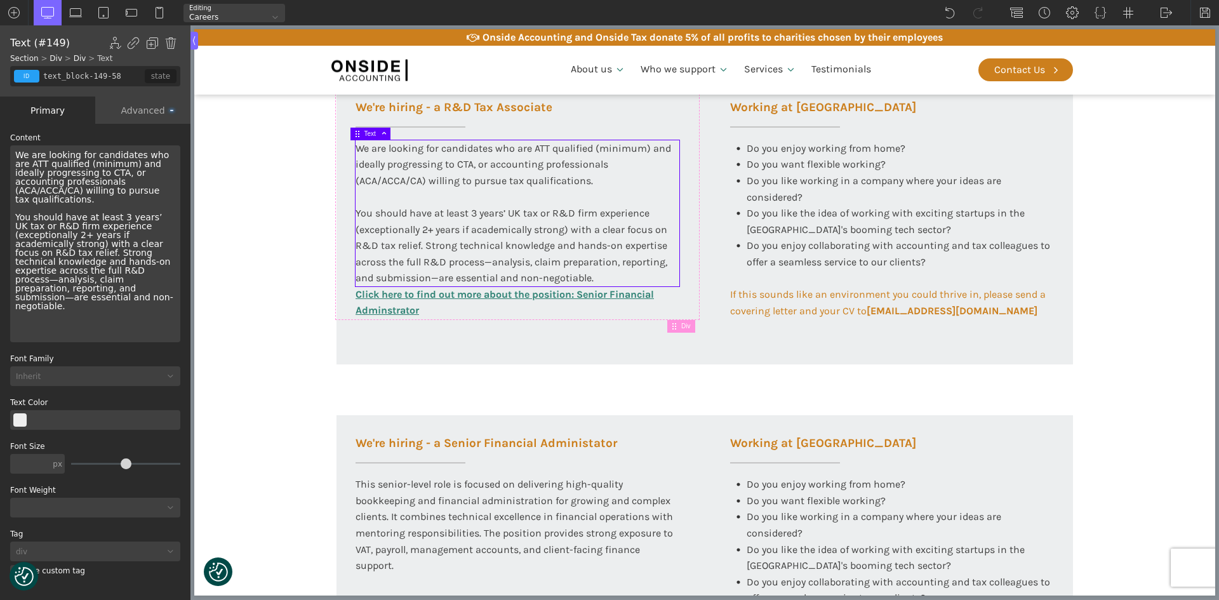
click at [284, 277] on section "Working at [GEOGRAPHIC_DATA] At Onside Accounting, we are proud to be an ACCA A…" at bounding box center [704, 270] width 1021 height 1023
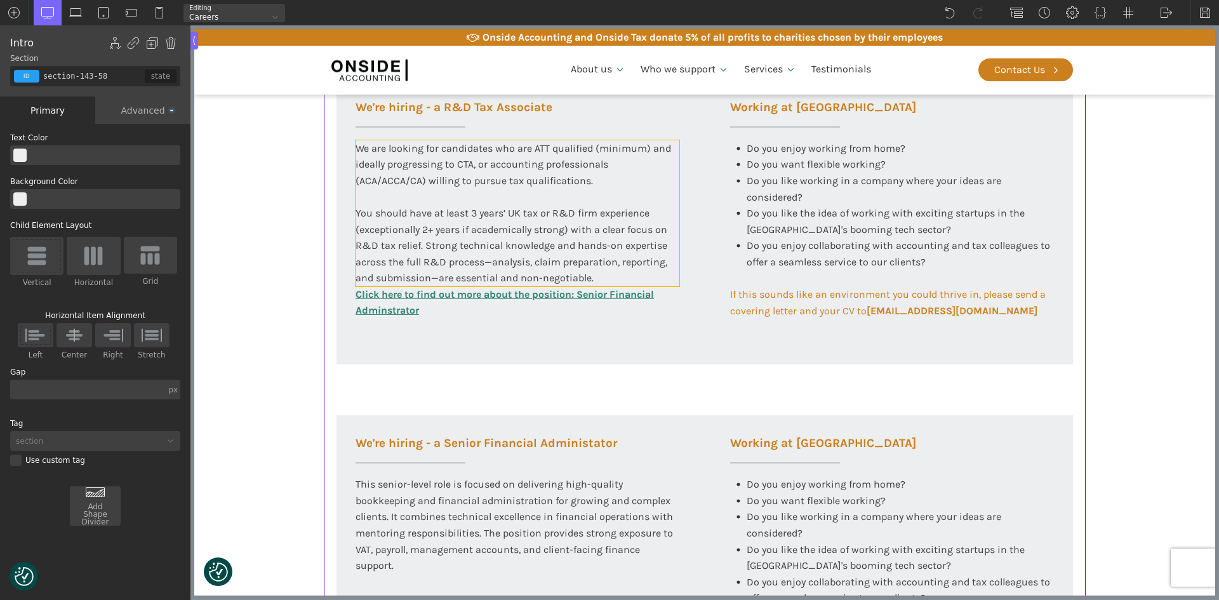
click at [449, 278] on div "We are looking for candidates who are ATT qualified (minimum) and ideally progr…" at bounding box center [517, 213] width 324 height 146
type input "text_block-149-58"
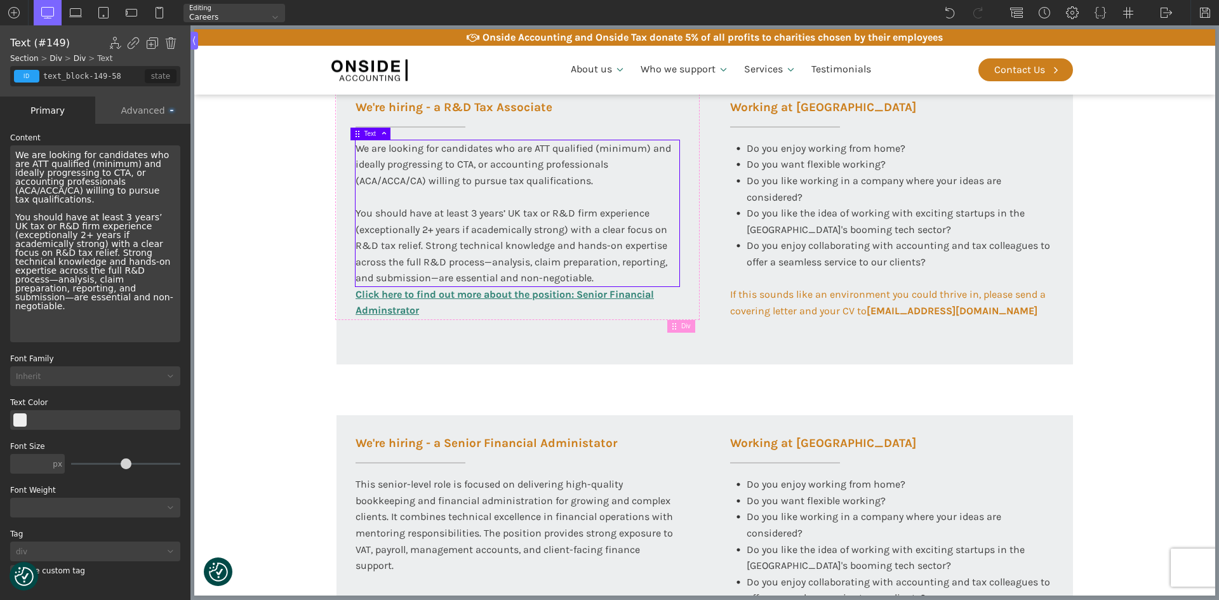
click at [79, 281] on div "We are looking for candidates who are ATT qualified (minimum) and ideally progr…" at bounding box center [95, 243] width 170 height 197
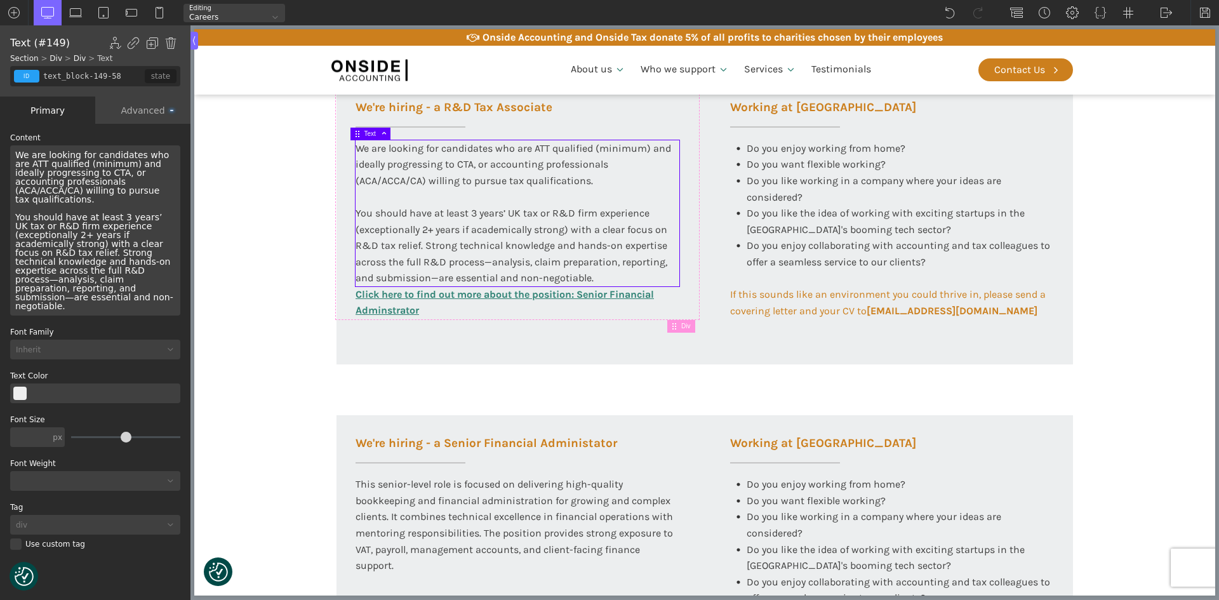
click at [268, 209] on section "Working at [GEOGRAPHIC_DATA] At Onside Accounting, we are proud to be an ACCA A…" at bounding box center [704, 270] width 1021 height 1023
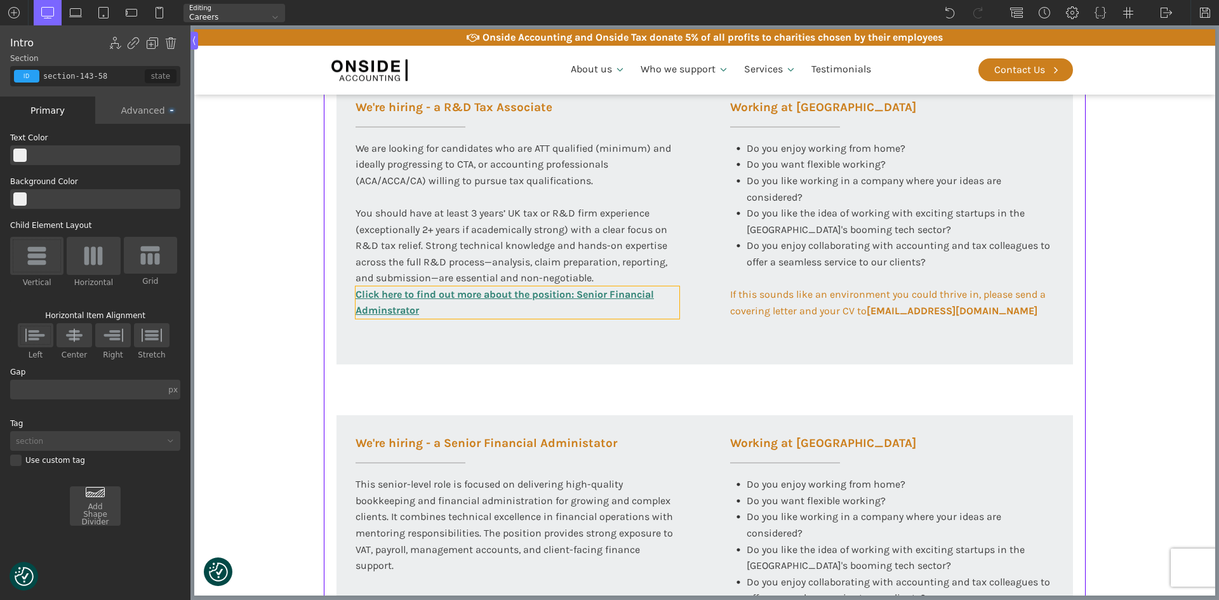
click at [458, 305] on link "Click here to find out more about the position: Senior Financial Adminstrator" at bounding box center [517, 302] width 324 height 32
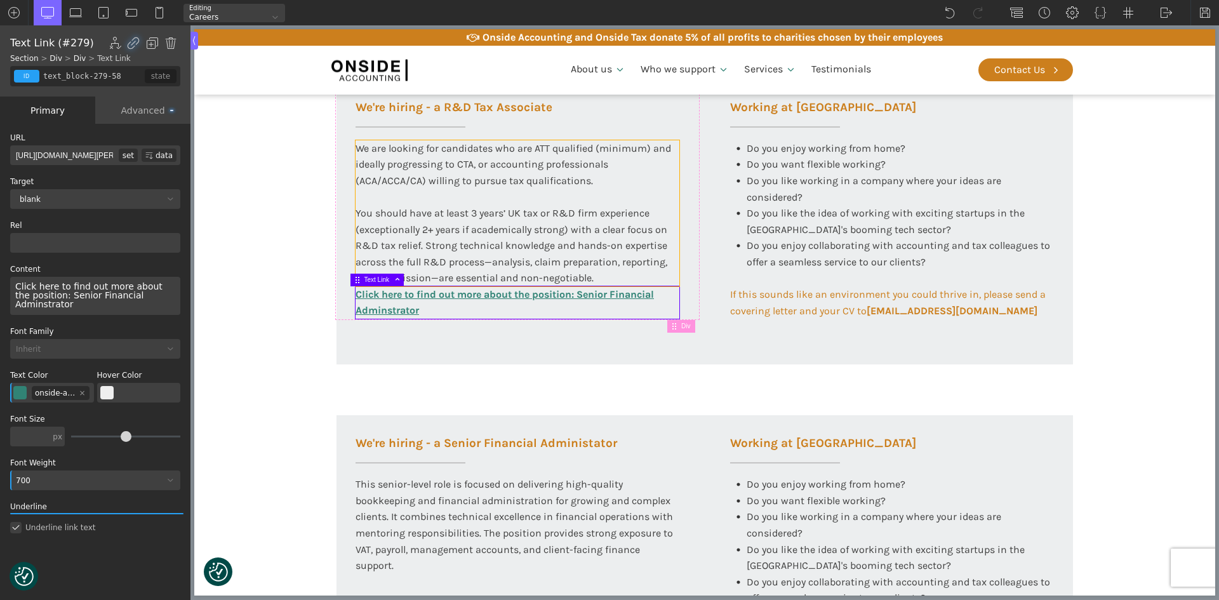
click at [616, 272] on div "We are looking for candidates who are ATT qualified (minimum) and ideally progr…" at bounding box center [517, 213] width 324 height 146
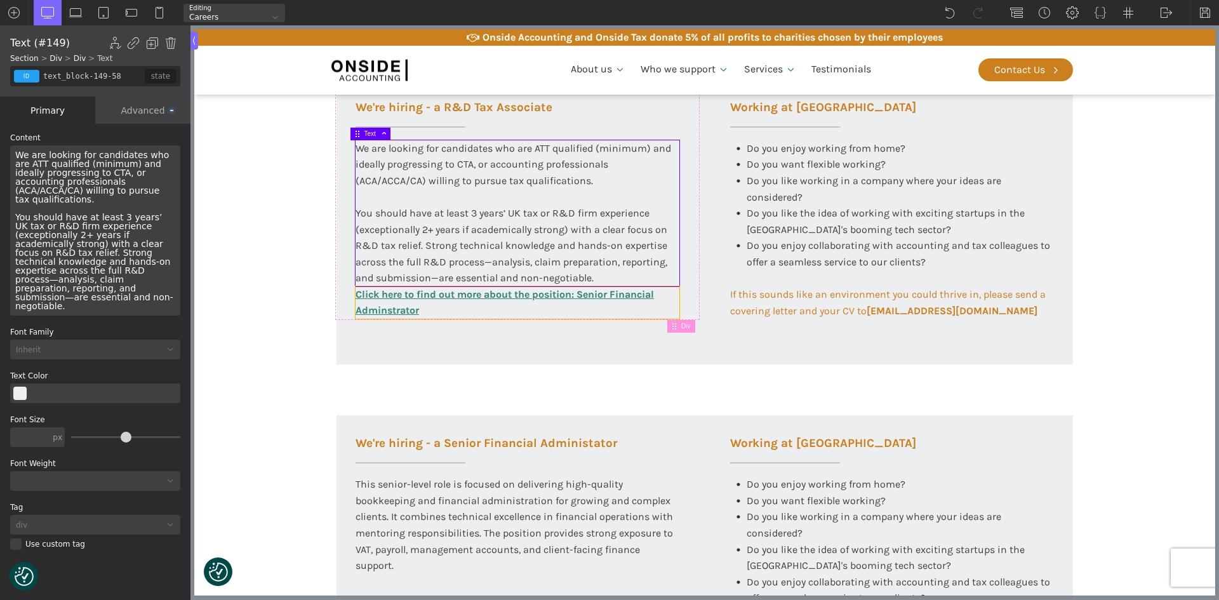
click at [484, 307] on link "Click here to find out more about the position: Senior Financial Adminstrator" at bounding box center [517, 302] width 324 height 32
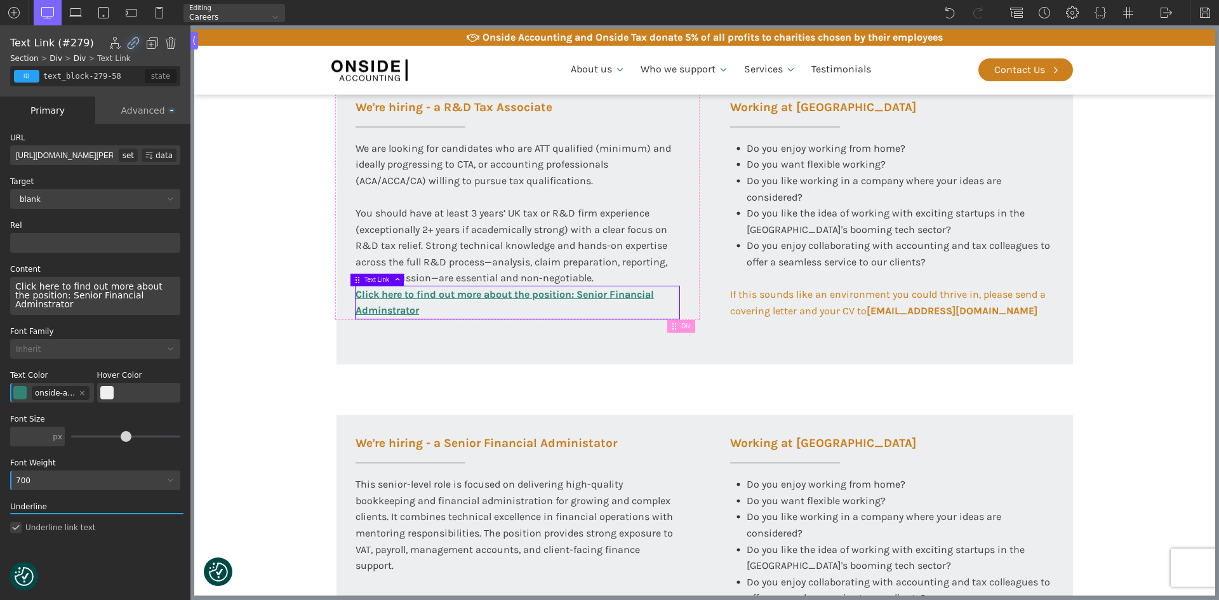
click at [267, 438] on section "Working at [GEOGRAPHIC_DATA] At Onside Accounting, we are proud to be an ACCA A…" at bounding box center [704, 270] width 1021 height 1023
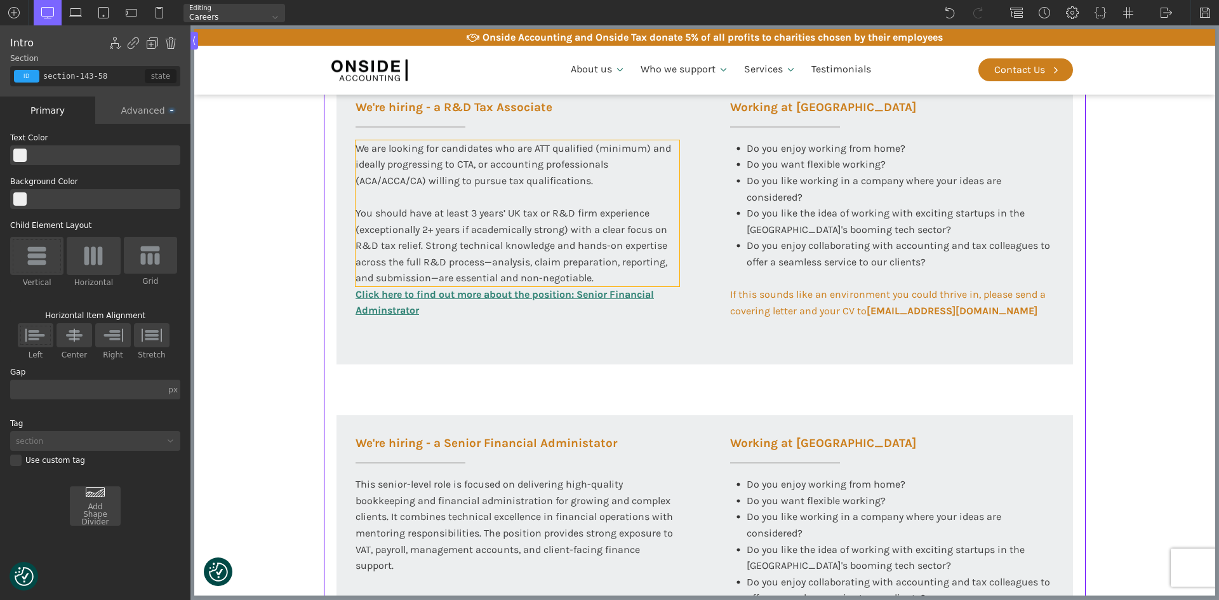
click at [494, 166] on div "We are looking for candidates who are ATT qualified (minimum) and ideally progr…" at bounding box center [517, 213] width 324 height 146
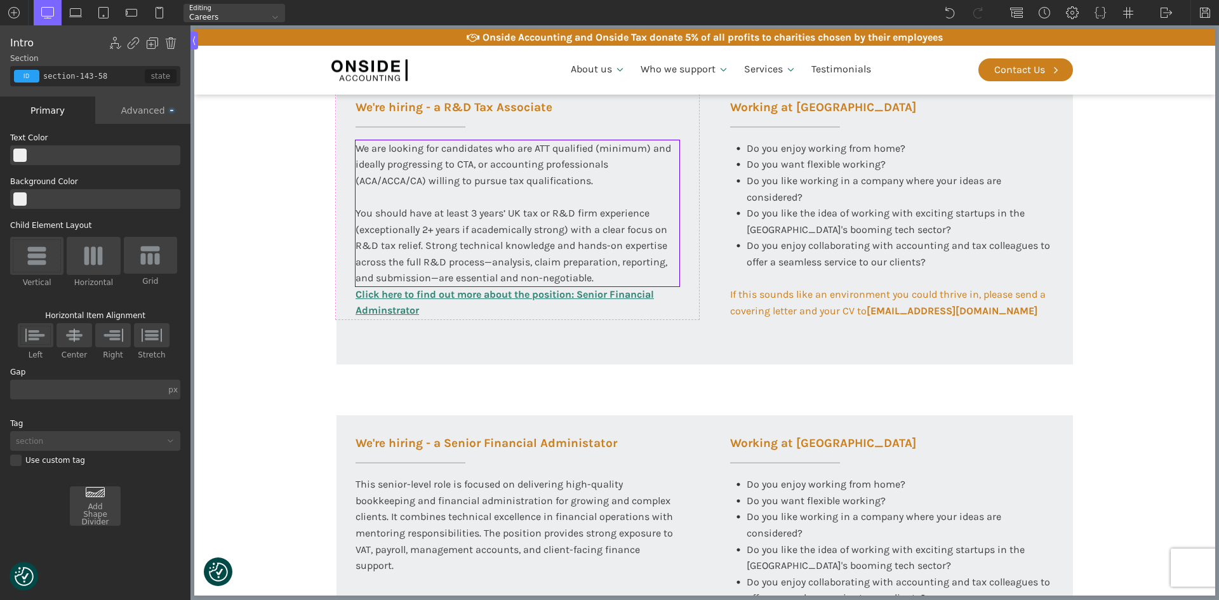
type input "text_block-149-58"
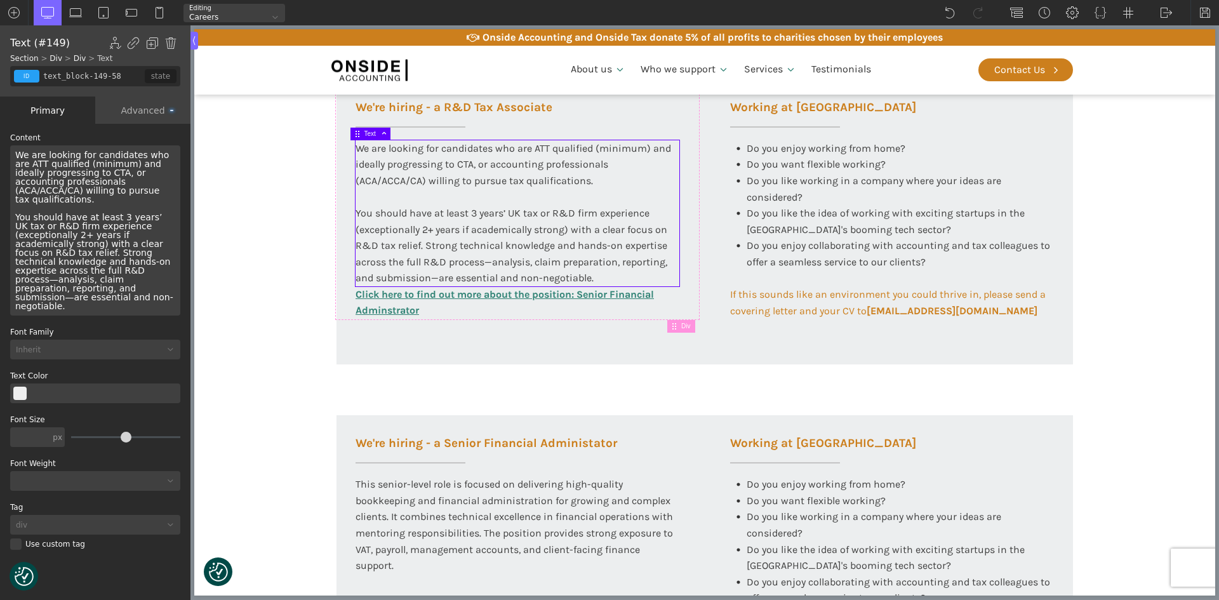
click at [123, 215] on div "We are looking for candidates who are ATT qualified (minimum) and ideally progr…" at bounding box center [95, 230] width 170 height 170
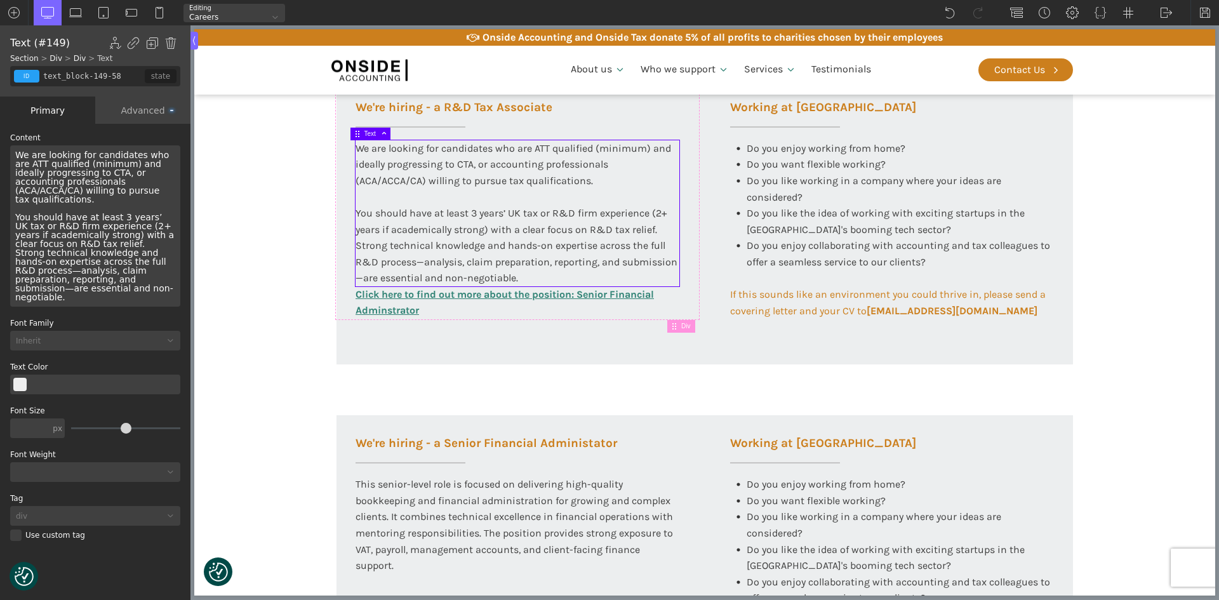
click at [249, 251] on section "Working at [GEOGRAPHIC_DATA] At Onside Accounting, we are proud to be an ACCA A…" at bounding box center [704, 270] width 1021 height 1023
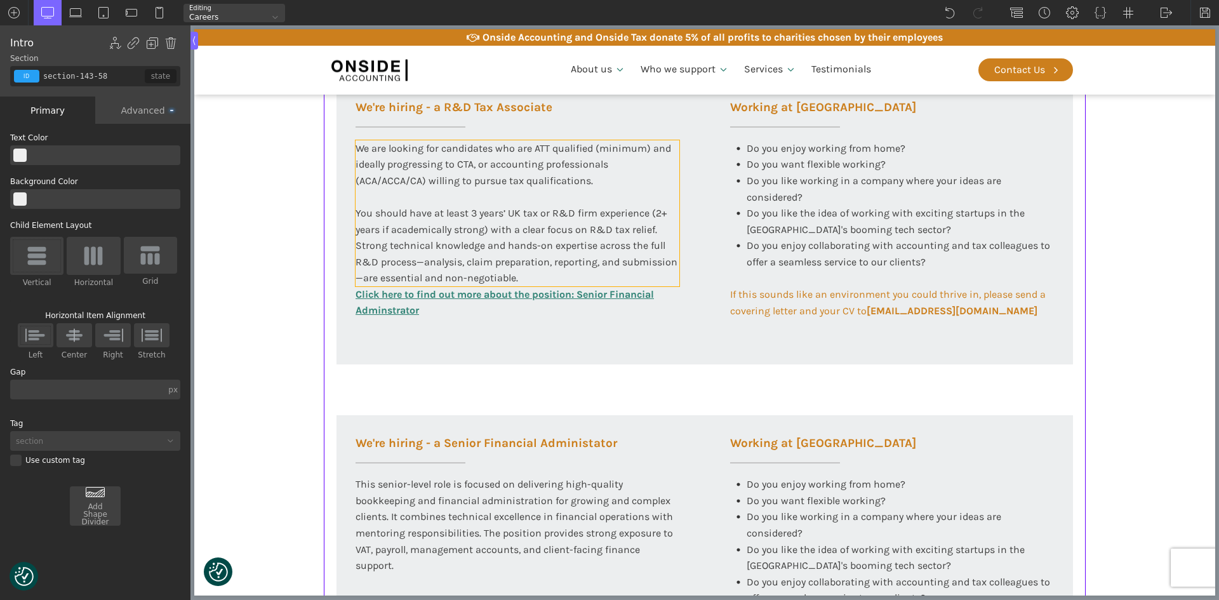
drag, startPoint x: 414, startPoint y: 275, endPoint x: 382, endPoint y: 275, distance: 31.7
click at [414, 275] on div "We are looking for candidates who are ATT qualified (minimum) and ideally progr…" at bounding box center [517, 213] width 324 height 146
type input "text_block-149-58"
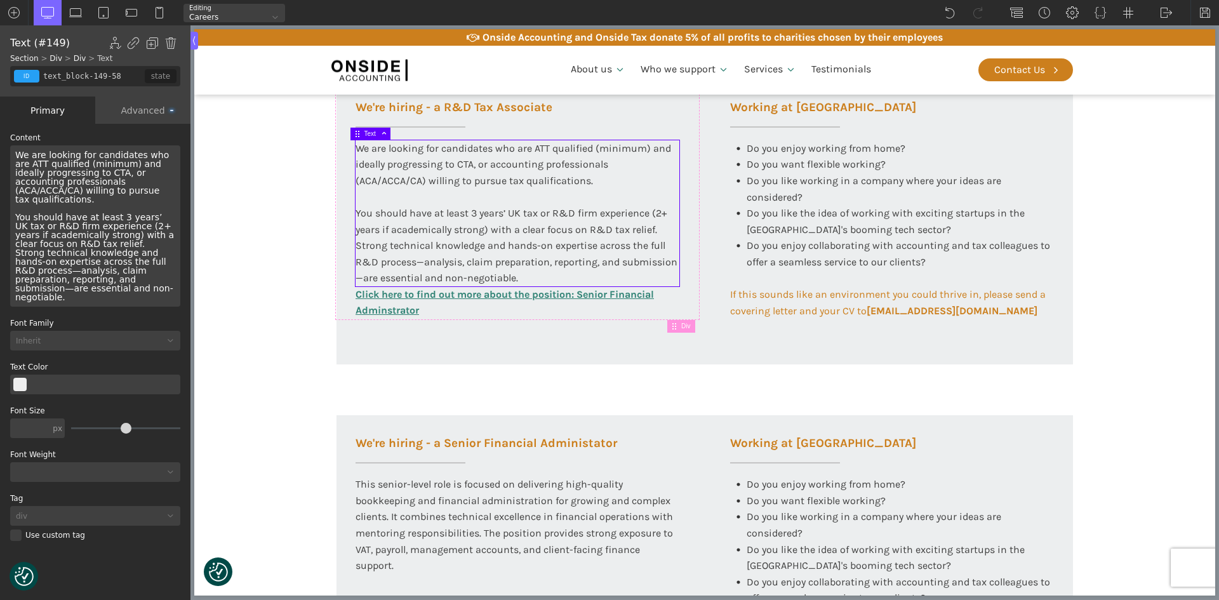
click at [124, 249] on div "We are looking for candidates who are ATT qualified (minimum) and ideally progr…" at bounding box center [95, 225] width 170 height 161
click at [123, 253] on div "We are looking for candidates who are ATT qualified (minimum) and ideally progr…" at bounding box center [95, 225] width 170 height 161
click at [60, 272] on div "We are looking for candidates who are ATT qualified (minimum) and ideally progr…" at bounding box center [95, 225] width 170 height 161
click at [295, 297] on section "Working at [GEOGRAPHIC_DATA] At Onside Accounting, we are proud to be an ACCA A…" at bounding box center [704, 270] width 1021 height 1023
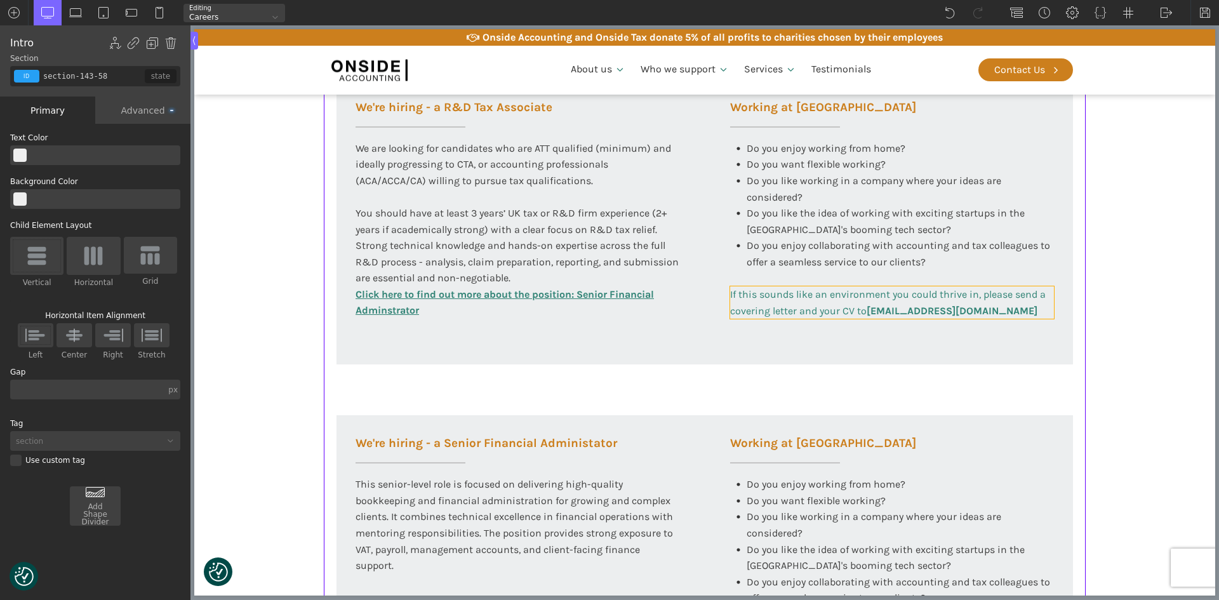
scroll to position [463, 0]
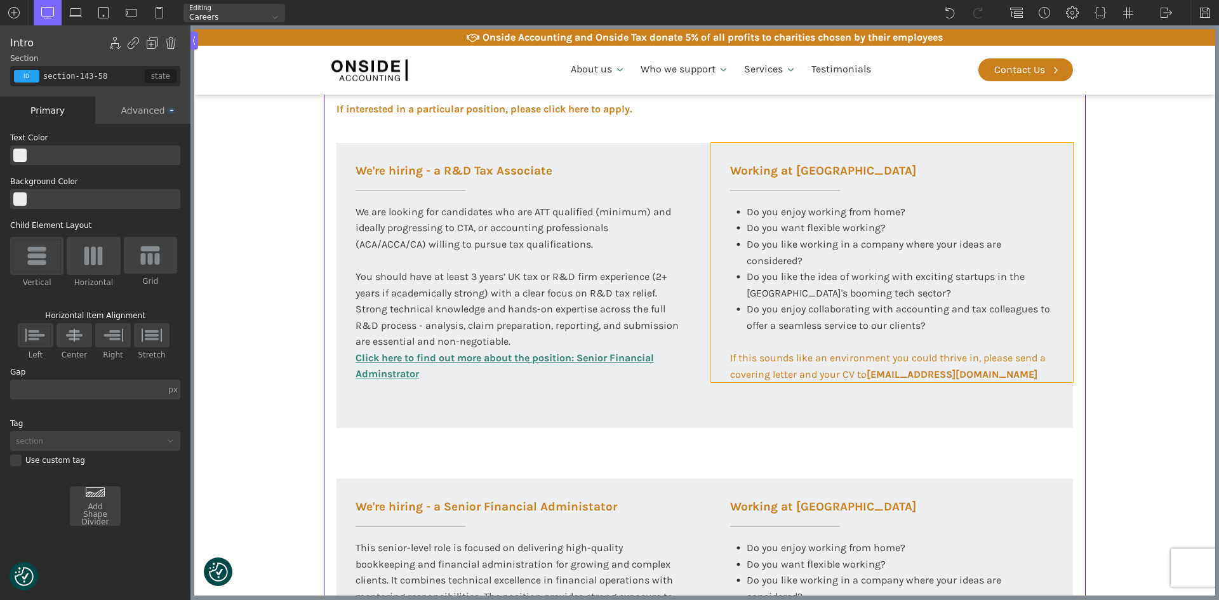
click at [946, 180] on div "Working at [GEOGRAPHIC_DATA] Do you enjoy working from home? Do you want flexib…" at bounding box center [892, 263] width 362 height 240
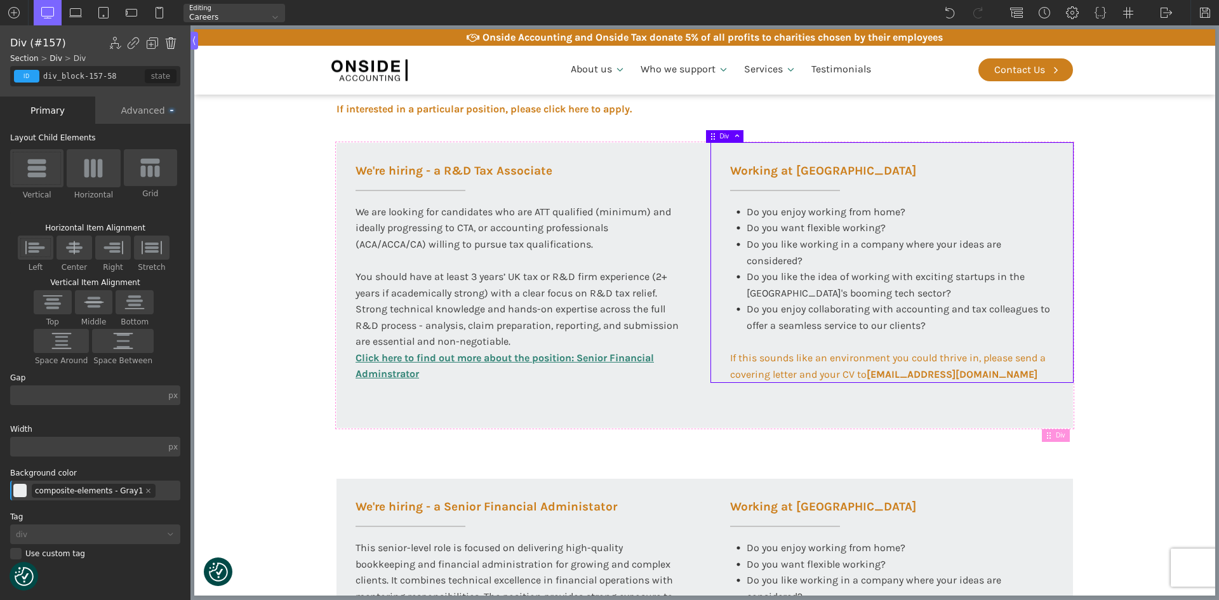
click at [171, 45] on img at bounding box center [170, 43] width 13 height 13
type input "div_block-146-58"
type input "100"
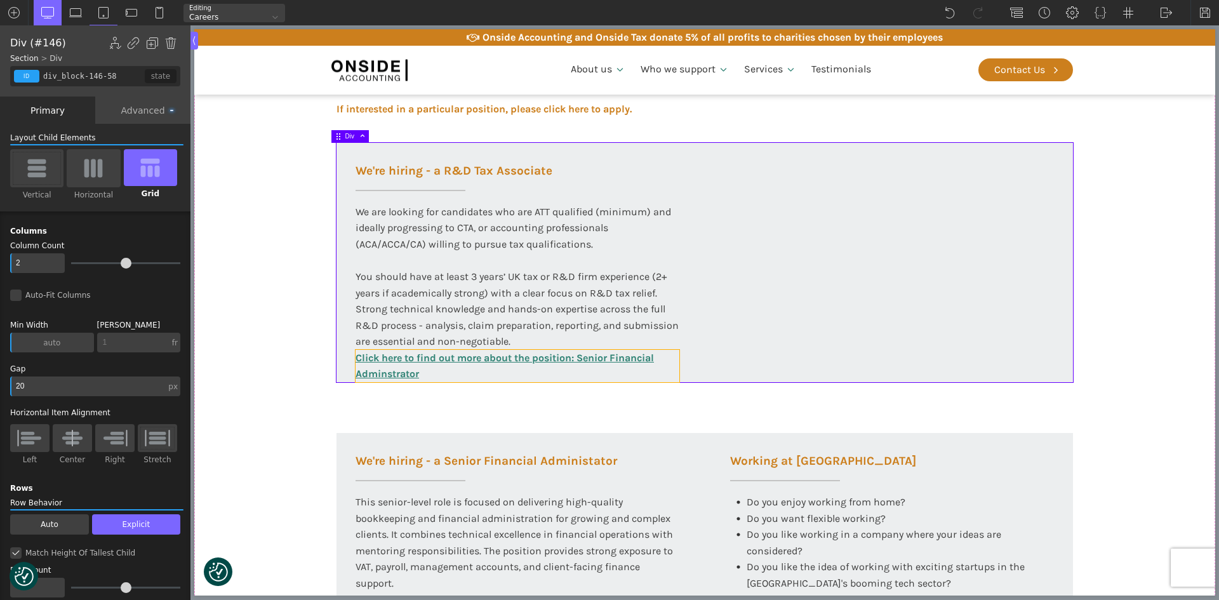
click at [355, 369] on link "Click here to find out more about the position: Senior Financial Adminstrator" at bounding box center [517, 366] width 324 height 32
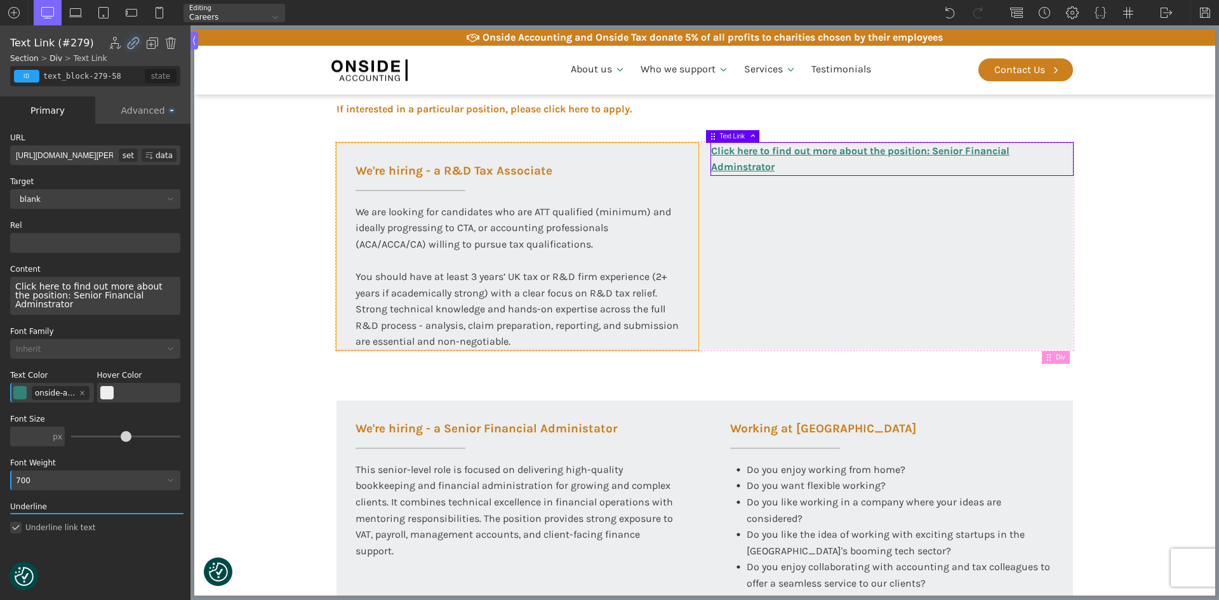
click at [361, 153] on div "We're hiring - a R&D Tax Associate We are looking for candidates who are ATT qu…" at bounding box center [517, 246] width 362 height 207
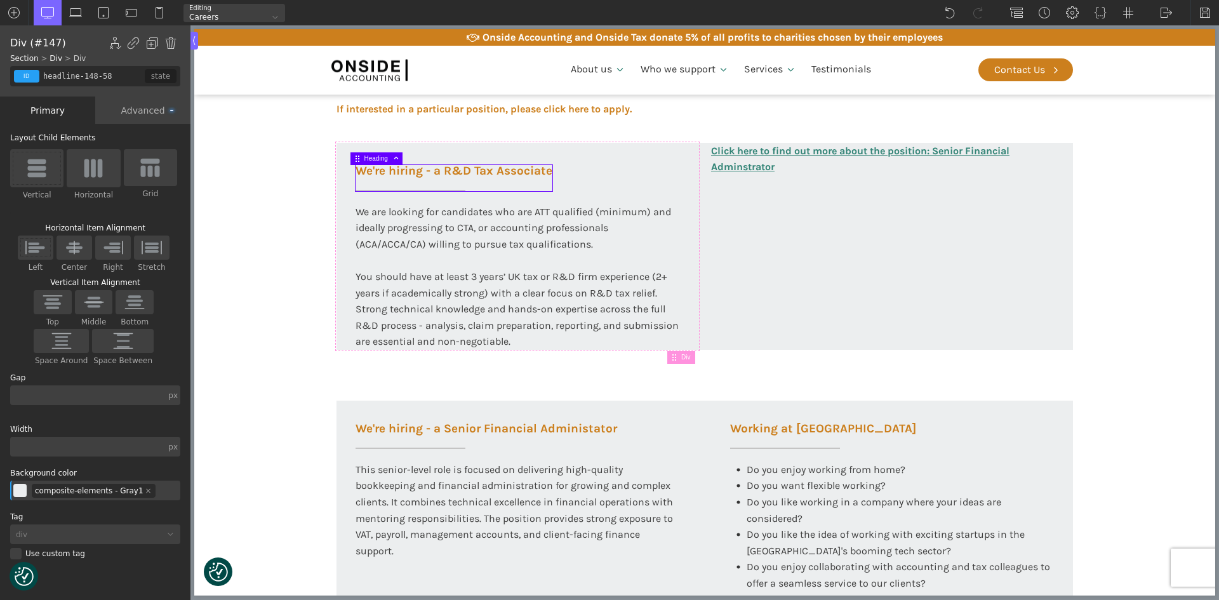
click at [361, 167] on h3 "We're hiring - a R&D Tax Associate" at bounding box center [453, 178] width 197 height 26
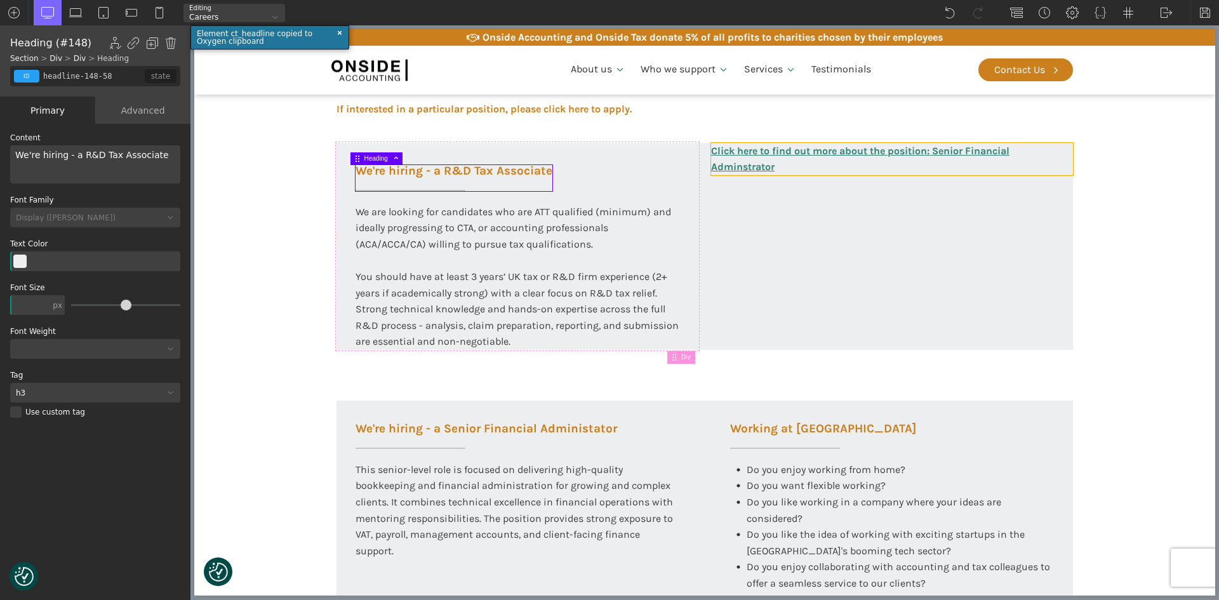
click at [711, 156] on link "Click here to find out more about the position: Senior Financial Adminstrator" at bounding box center [892, 159] width 362 height 32
type input "text_block-279-58"
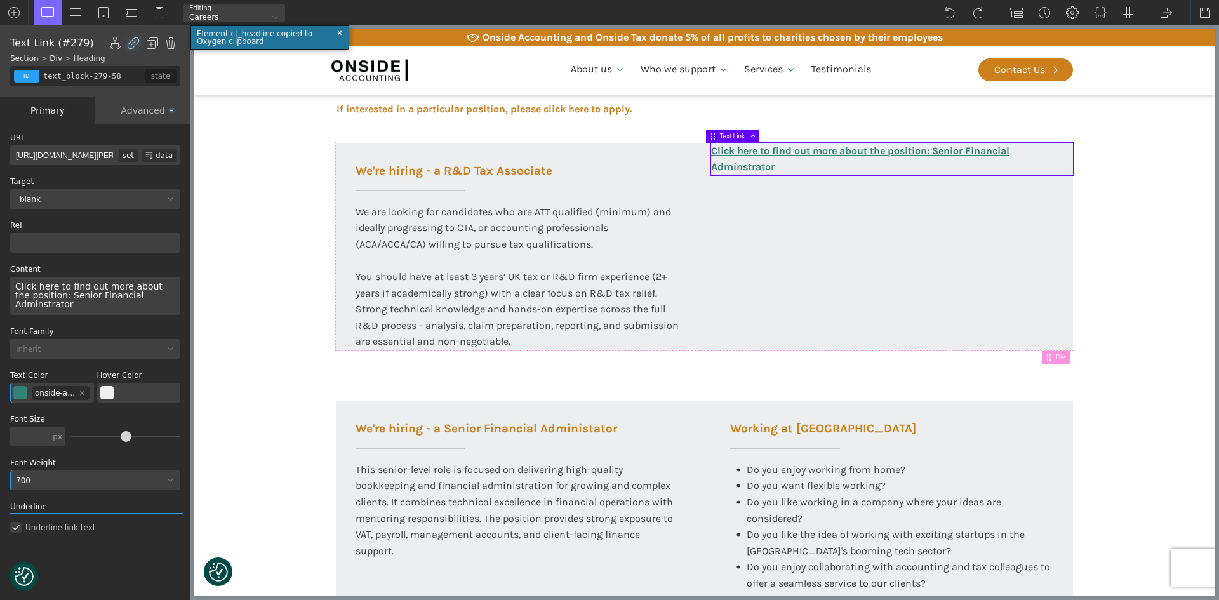
click at [300, 344] on section "Working at [GEOGRAPHIC_DATA] At Onside Accounting, we are proud to be an ACCA A…" at bounding box center [704, 294] width 1021 height 945
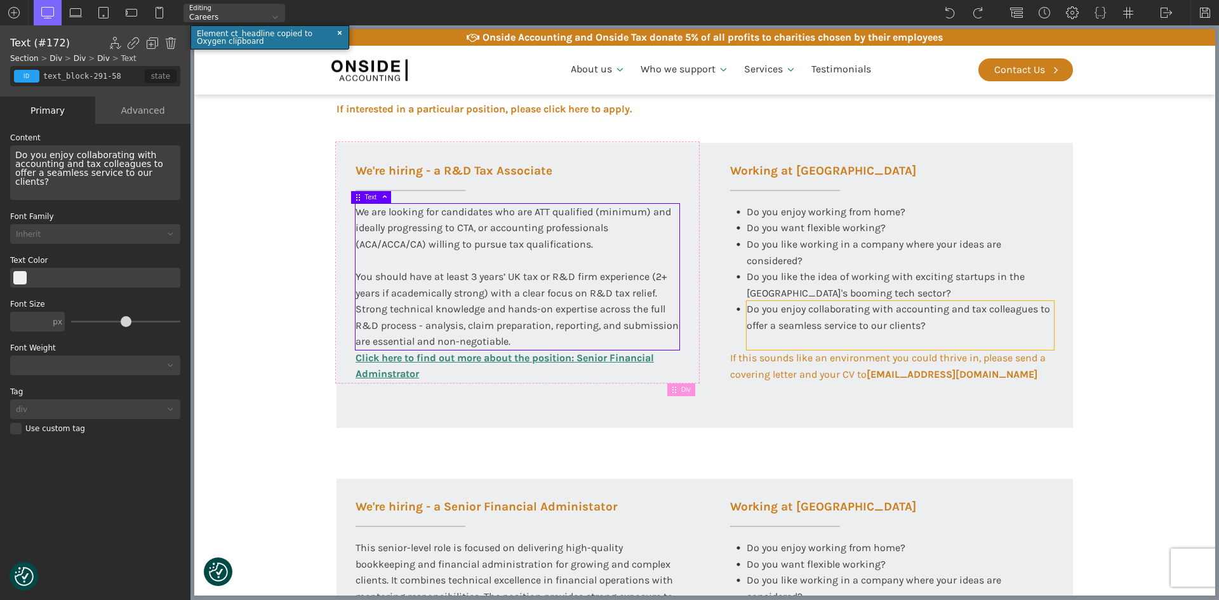
click at [758, 316] on div "Do you enjoy collaborating with accounting and tax colleagues to offer a seamle…" at bounding box center [899, 325] width 307 height 49
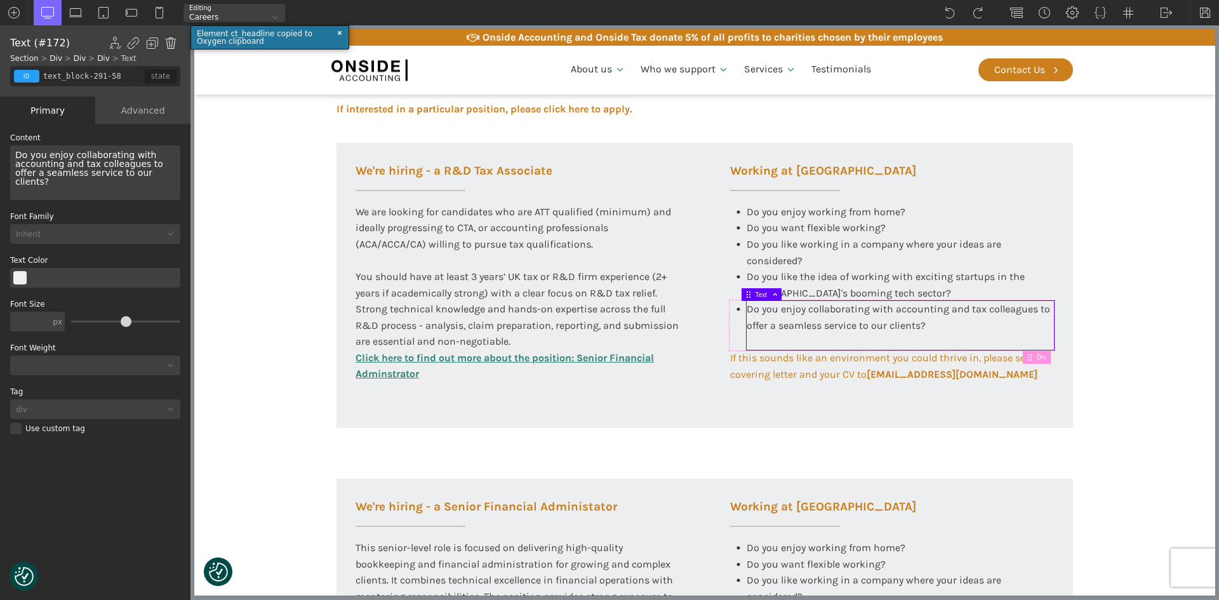
click at [169, 45] on img at bounding box center [170, 43] width 13 height 13
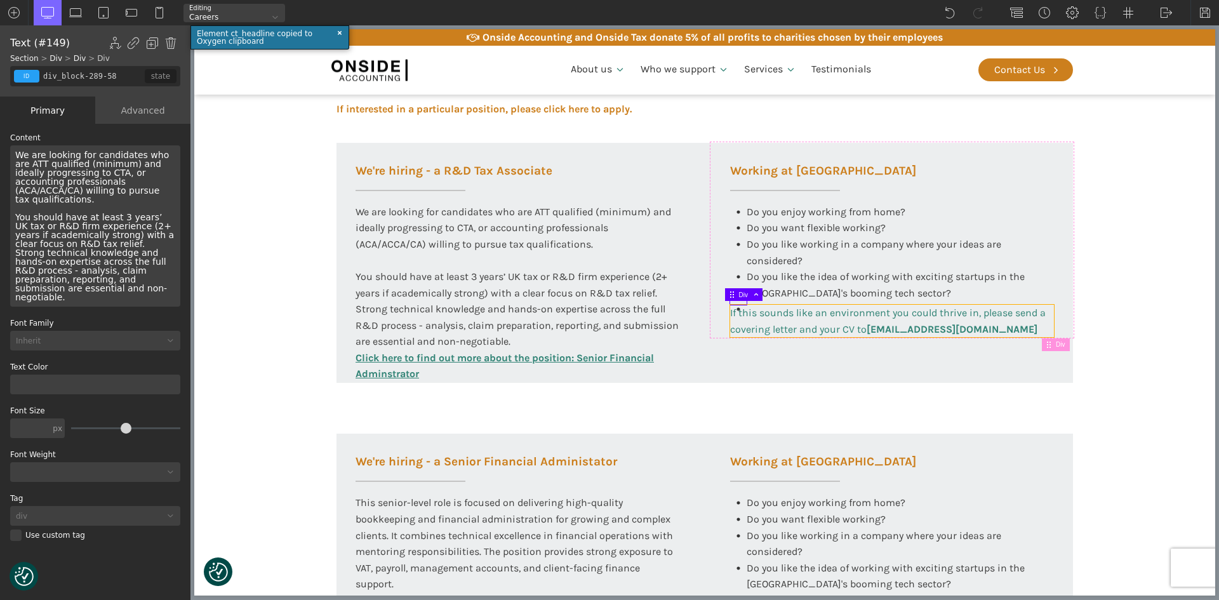
type input "text_block-149-58"
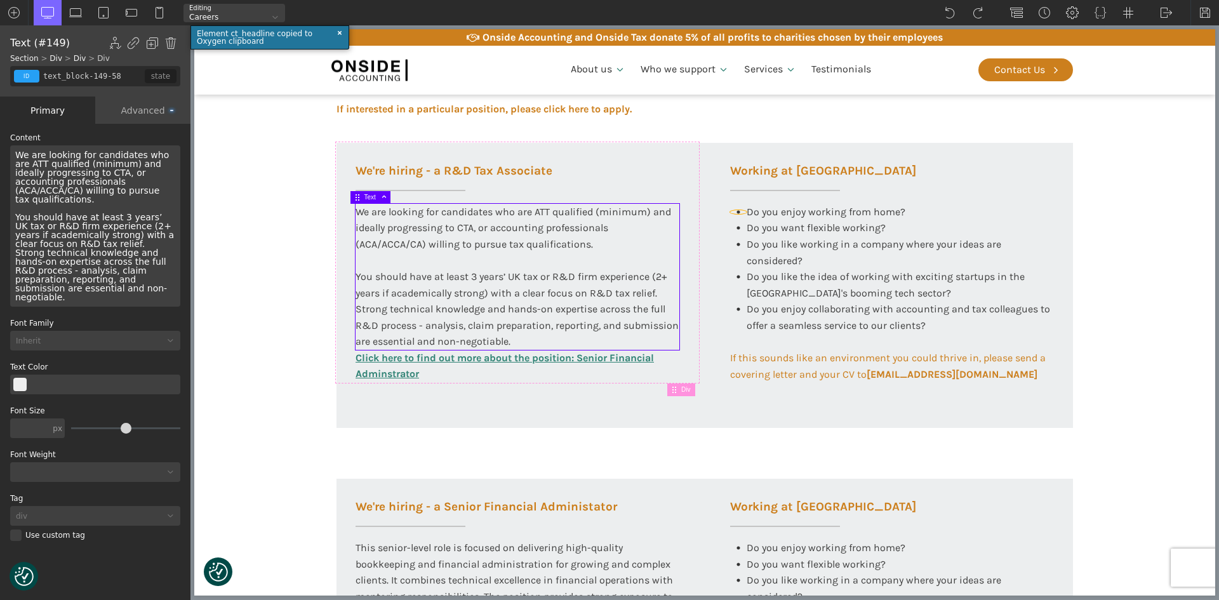
click at [730, 212] on div at bounding box center [738, 212] width 17 height 4
type input "circle"
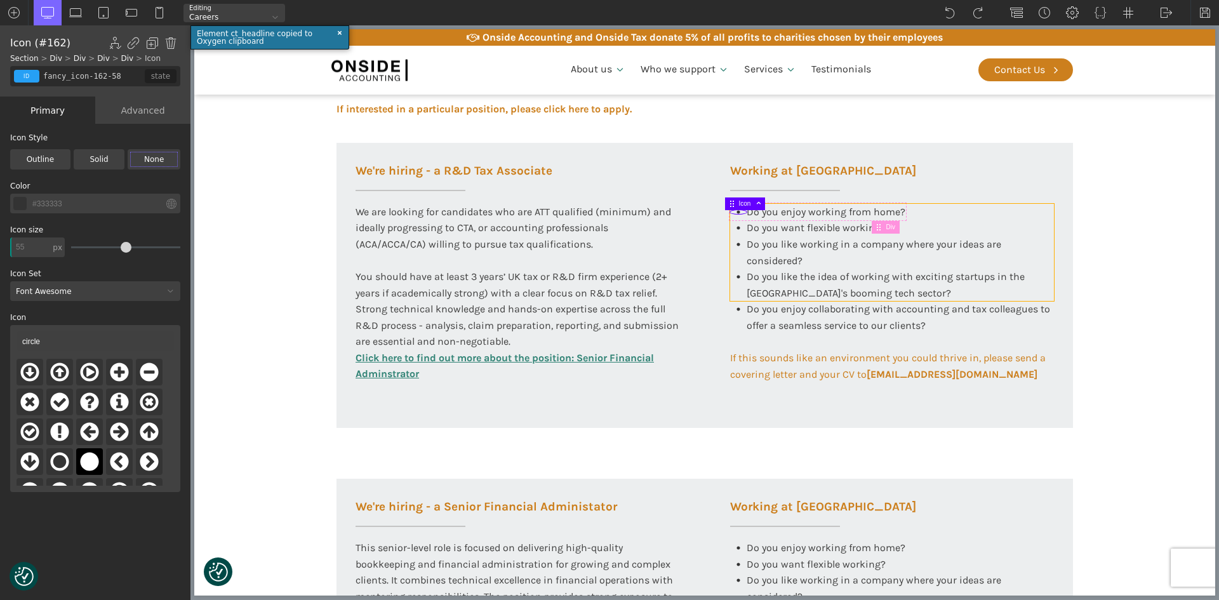
click at [1037, 213] on div "Do you enjoy working from home? Do you want flexible working? Do you like worki…" at bounding box center [892, 253] width 324 height 98
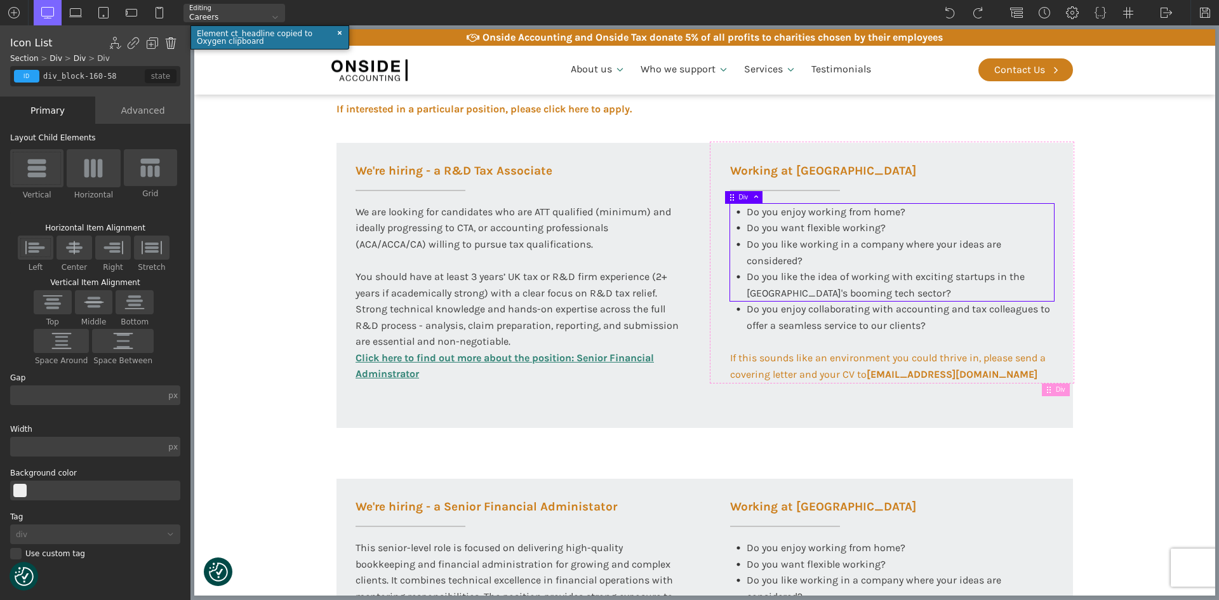
click at [169, 44] on img at bounding box center [170, 43] width 13 height 13
type input "div_block-157-58"
type input "color(3)"
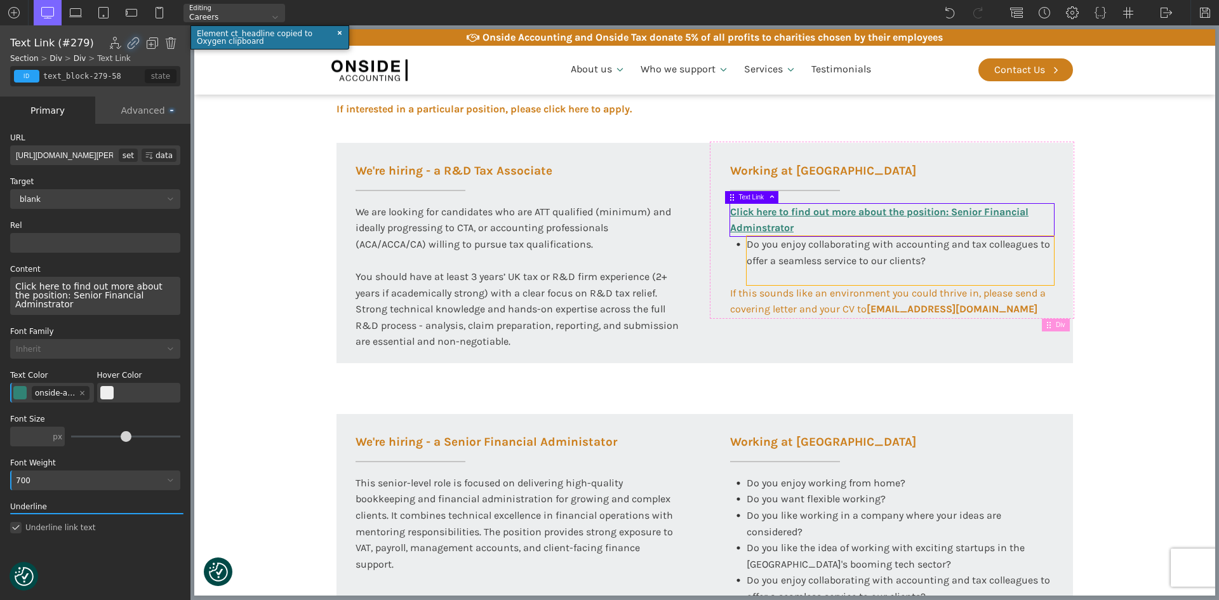
click at [1033, 263] on div "Do you enjoy collaborating with accounting and tax colleagues to offer a seamle…" at bounding box center [899, 260] width 307 height 49
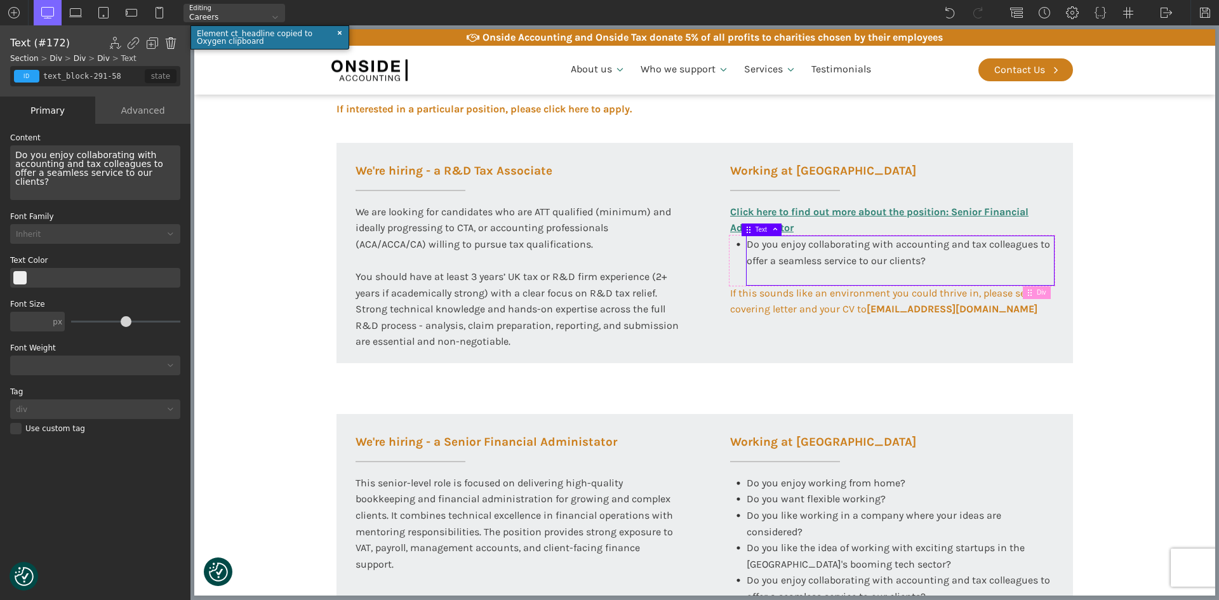
click at [168, 42] on img at bounding box center [170, 43] width 13 height 13
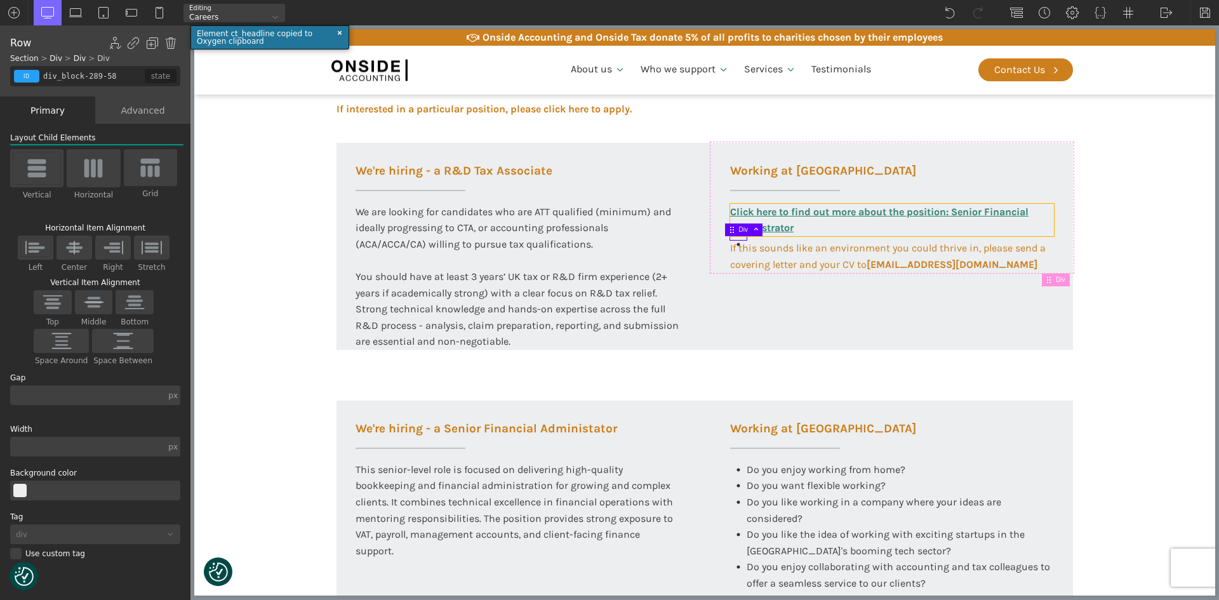
click at [805, 230] on link "Click here to find out more about the position: Senior Financial Adminstrator" at bounding box center [892, 220] width 324 height 32
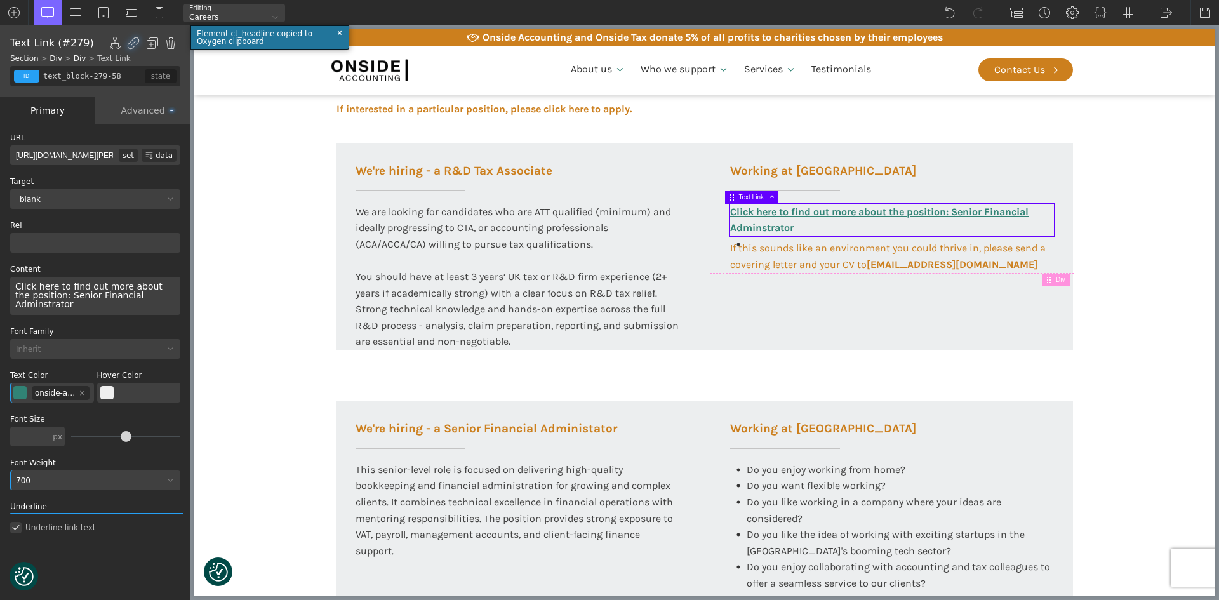
click at [1152, 286] on section "Working at [GEOGRAPHIC_DATA] At Onside Accounting, we are proud to be an ACCA A…" at bounding box center [704, 294] width 1021 height 945
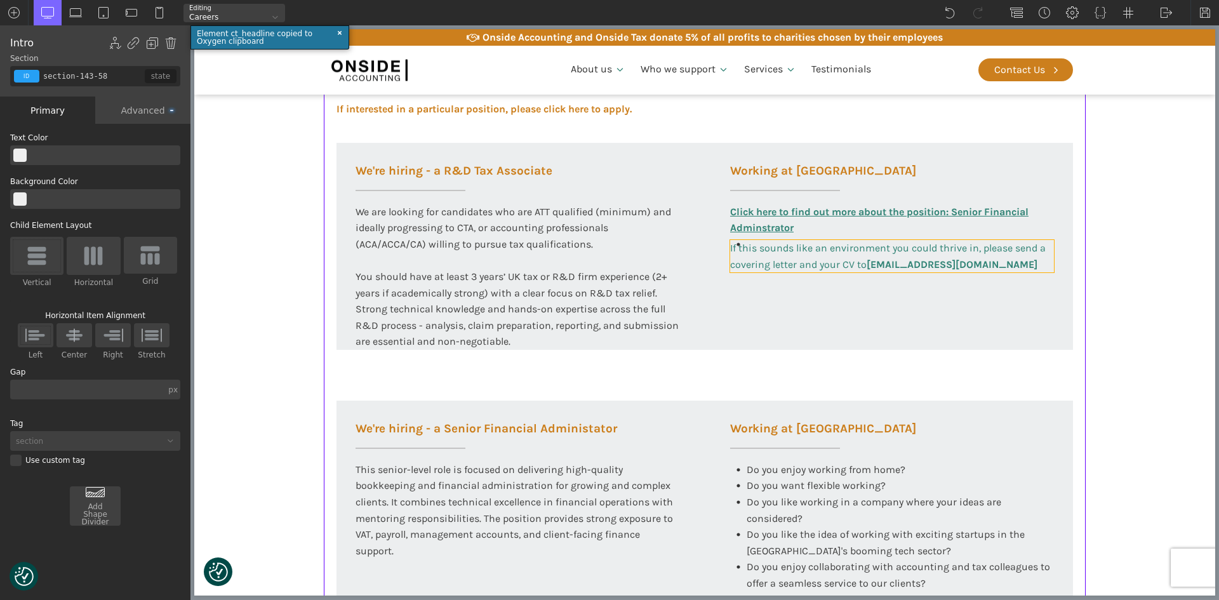
click at [953, 253] on span "If this sounds like an environment you could thrive in, please send a covering …" at bounding box center [889, 256] width 318 height 29
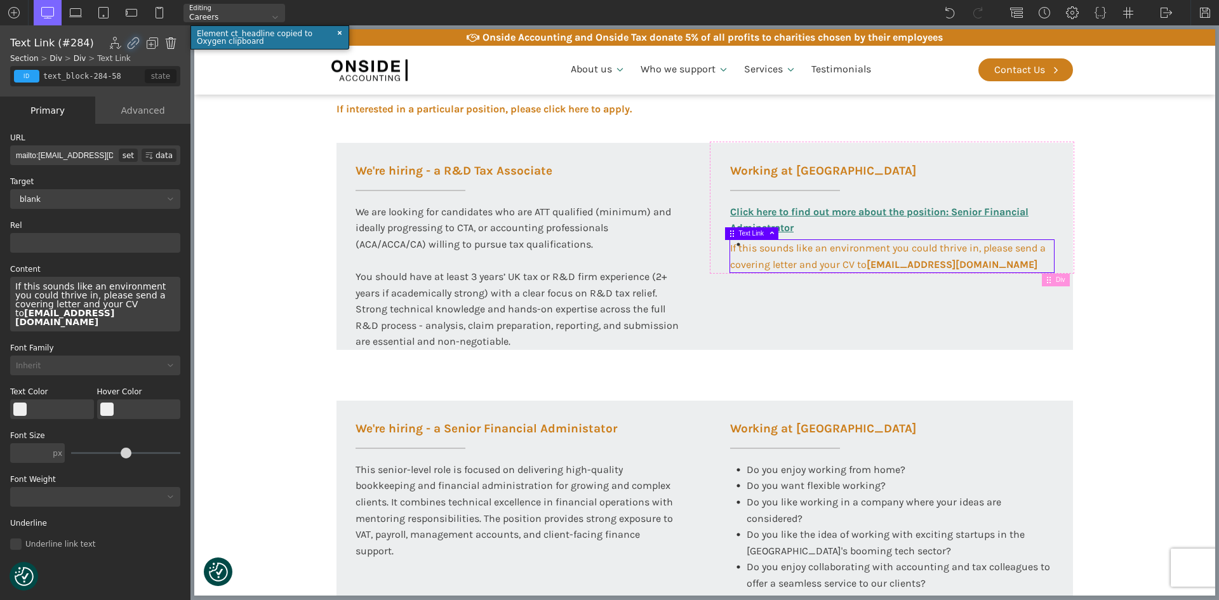
click at [170, 43] on img at bounding box center [170, 43] width 13 height 13
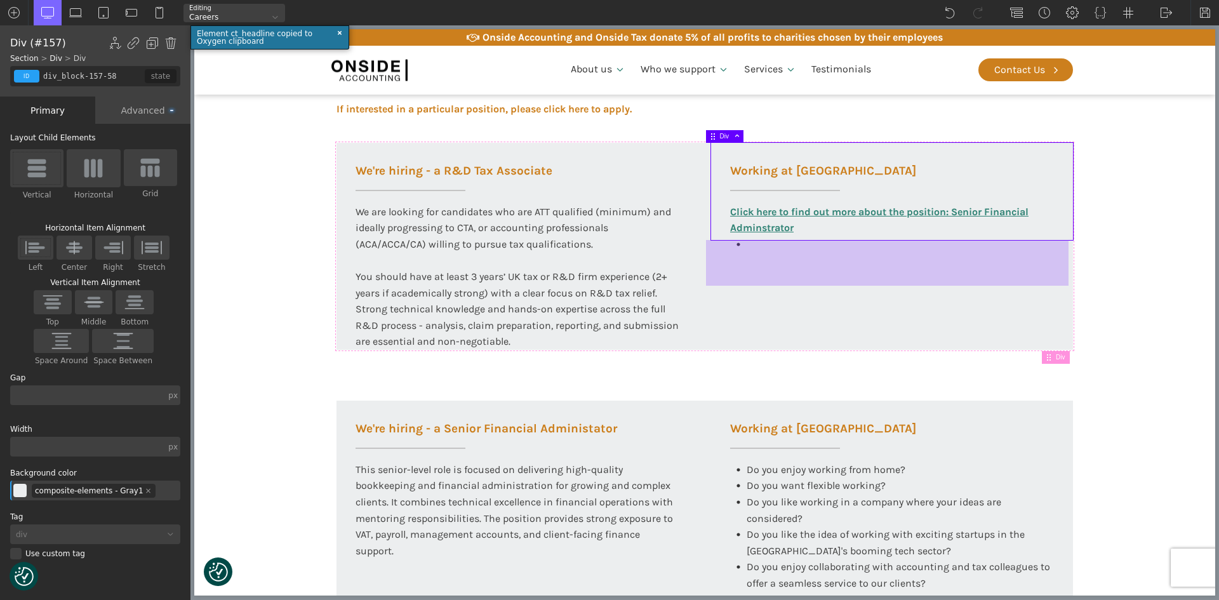
click at [772, 253] on div at bounding box center [887, 263] width 362 height 46
click at [748, 245] on div at bounding box center [887, 263] width 362 height 46
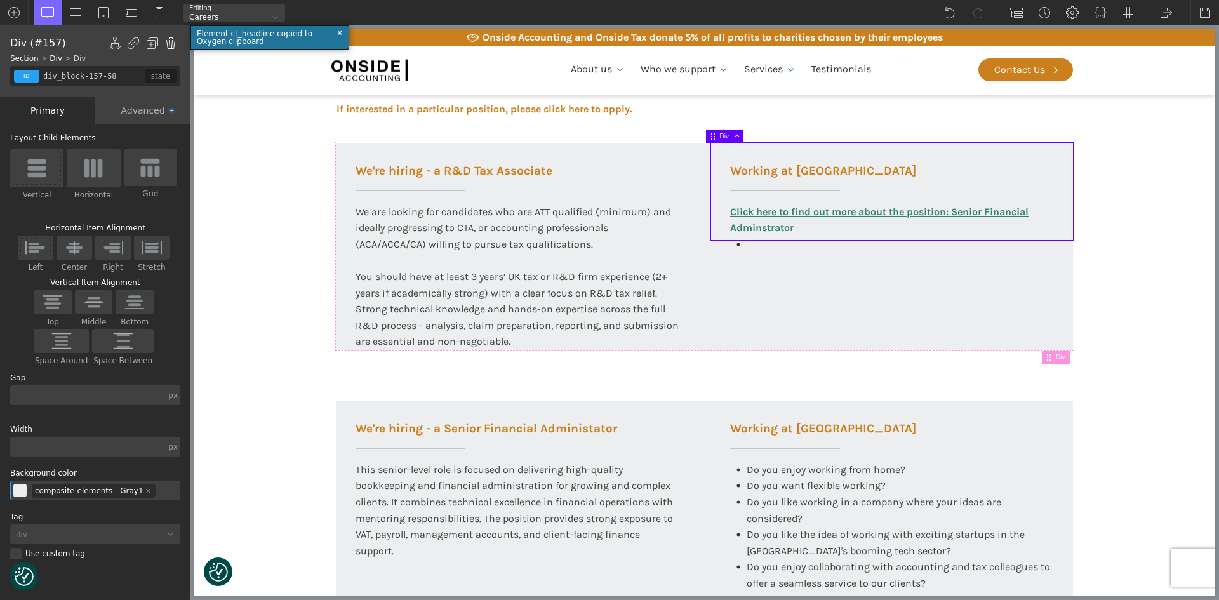
click at [169, 42] on img at bounding box center [170, 43] width 13 height 13
type input "div_block-146-58"
type input "100"
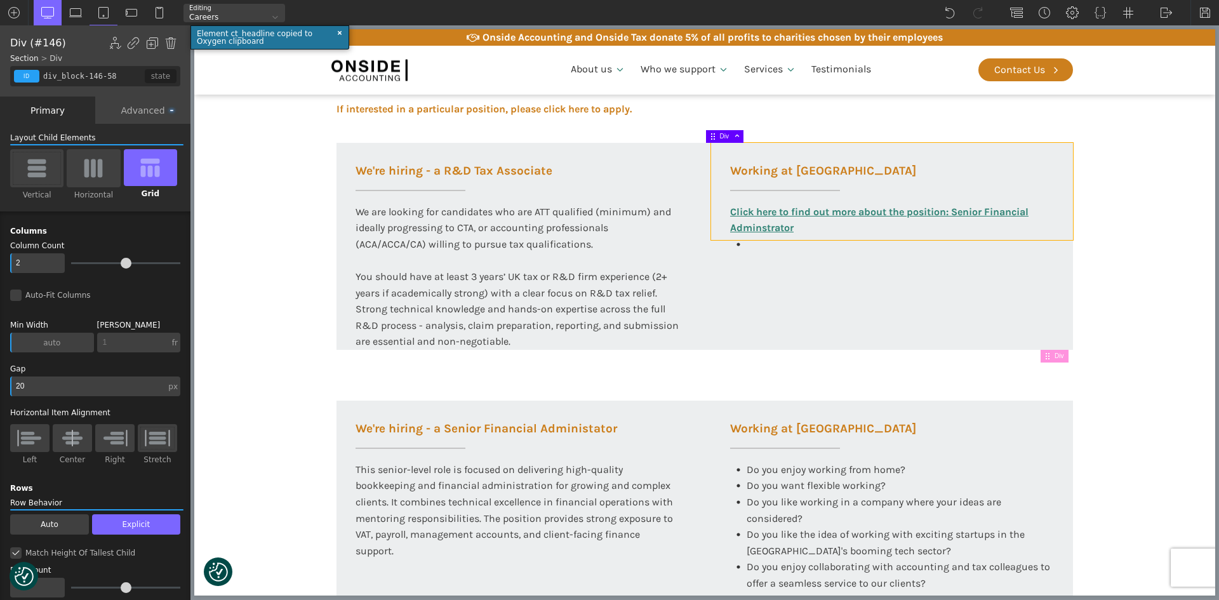
type input "div_block-157-58"
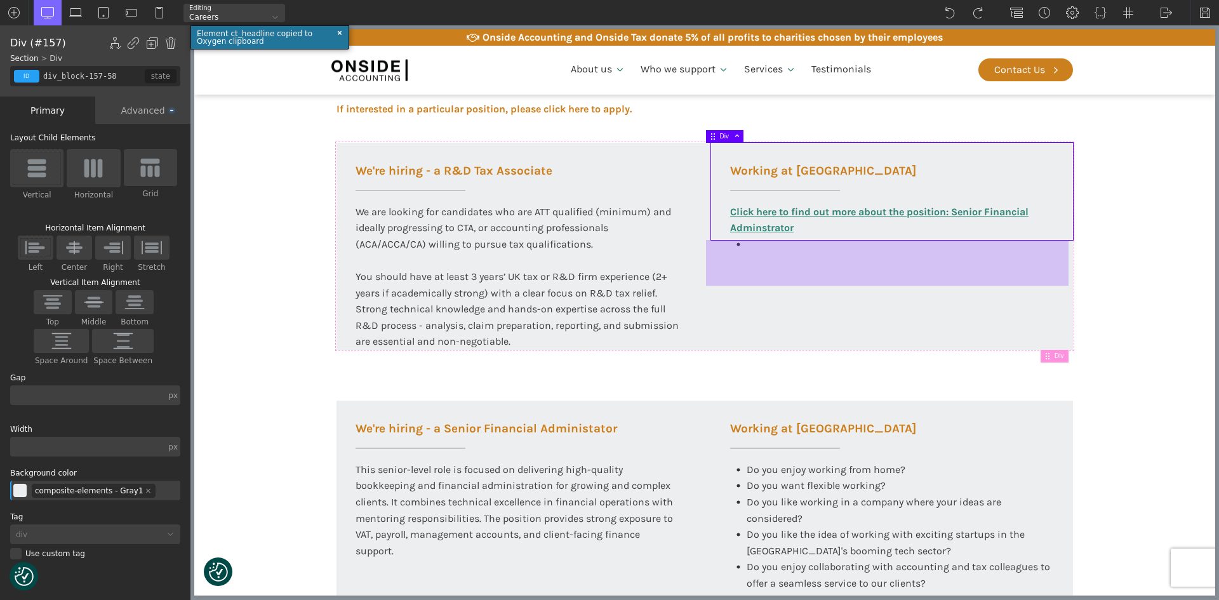
click at [744, 248] on div at bounding box center [887, 263] width 362 height 46
click at [736, 247] on div at bounding box center [887, 263] width 362 height 46
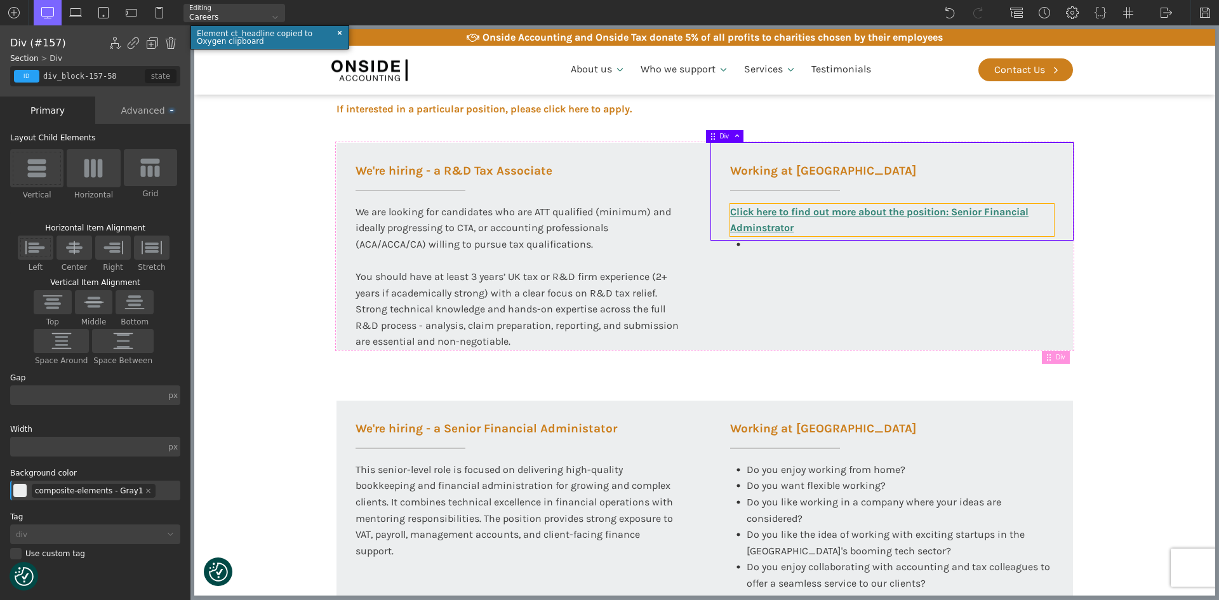
click at [830, 230] on link "Click here to find out more about the position: Senior Financial Adminstrator" at bounding box center [892, 220] width 324 height 32
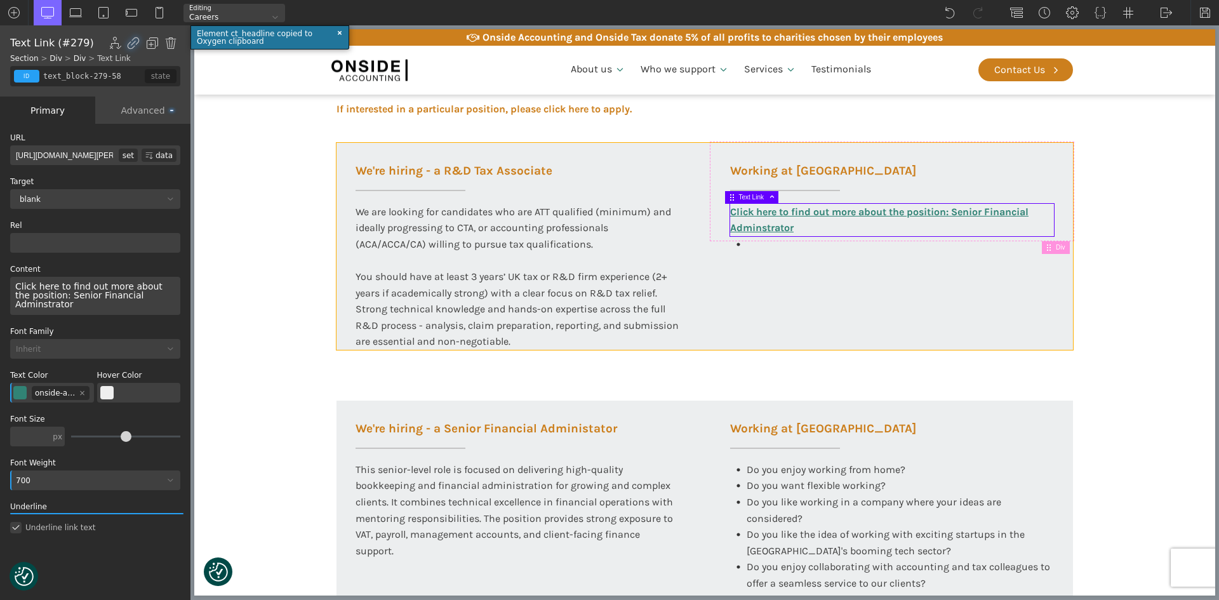
click at [813, 252] on div "We're hiring - a R&D Tax Associate We are looking for candidates who are ATT qu…" at bounding box center [704, 246] width 736 height 207
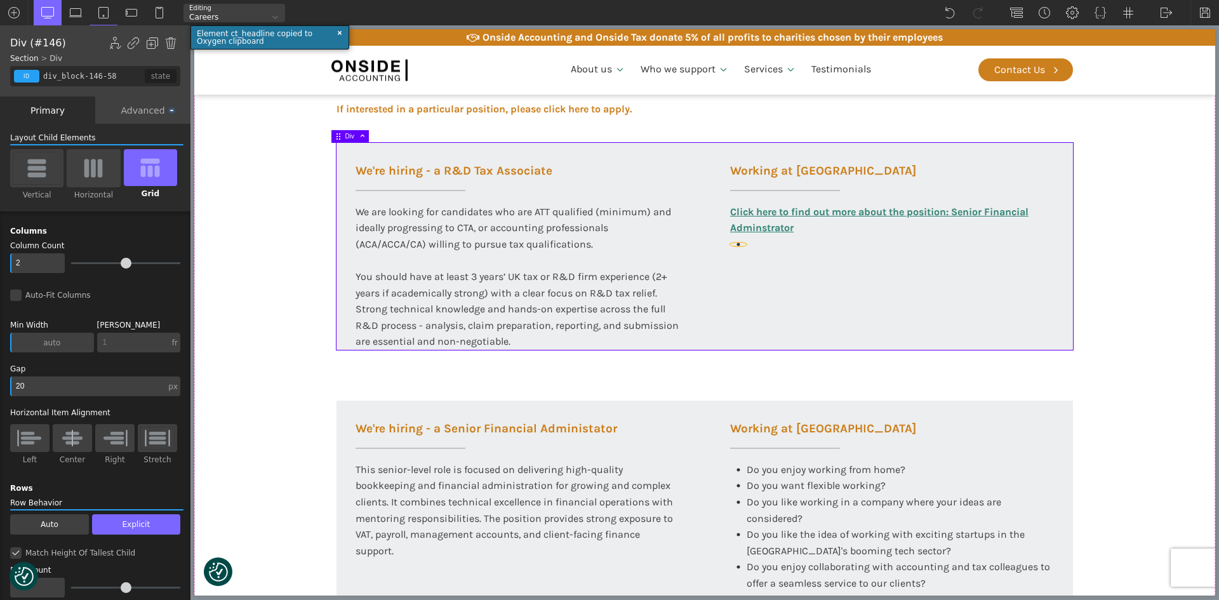
click at [736, 244] on use at bounding box center [737, 243] width 3 height 3
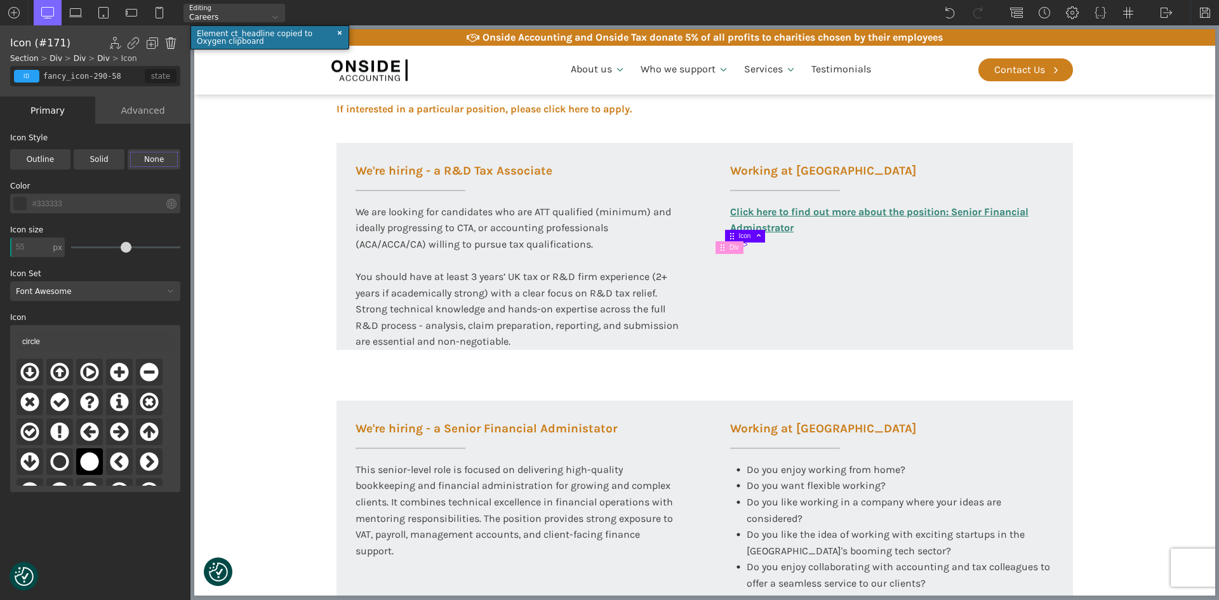
click at [168, 41] on img at bounding box center [170, 43] width 13 height 13
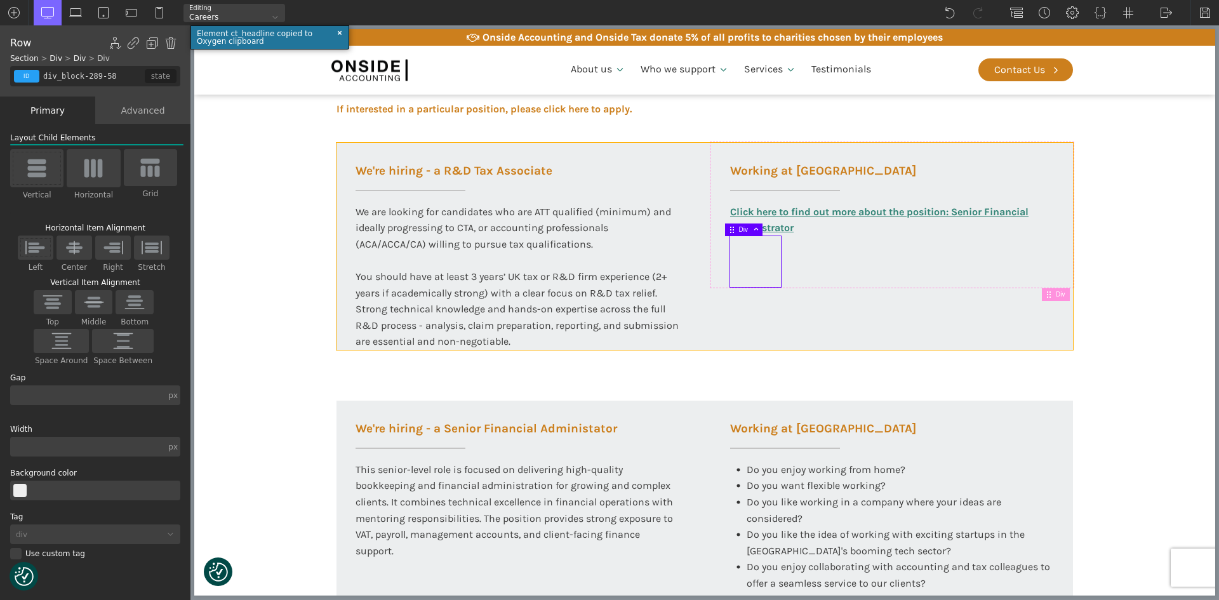
click at [814, 327] on div "We're hiring - a R&D Tax Associate We are looking for candidates who are ATT qu…" at bounding box center [704, 246] width 736 height 207
type input "div_block-146-58"
type input "100"
type input "color(3)"
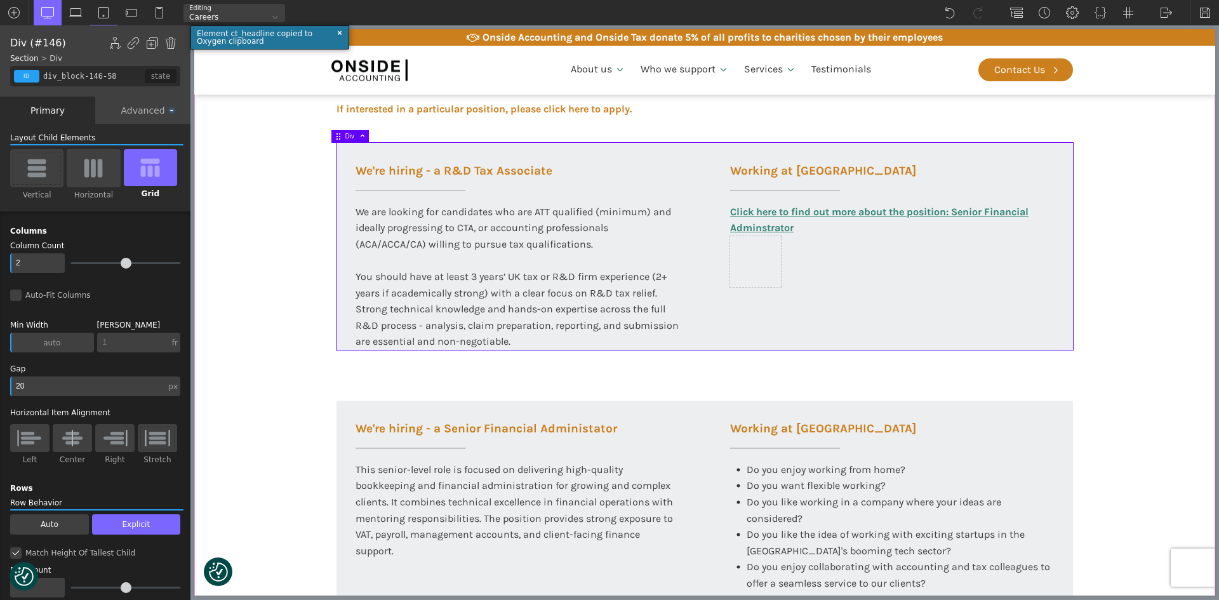
click at [1143, 371] on section "Working at [GEOGRAPHIC_DATA] At Onside Accounting, we are proud to be an ACCA A…" at bounding box center [704, 294] width 1021 height 945
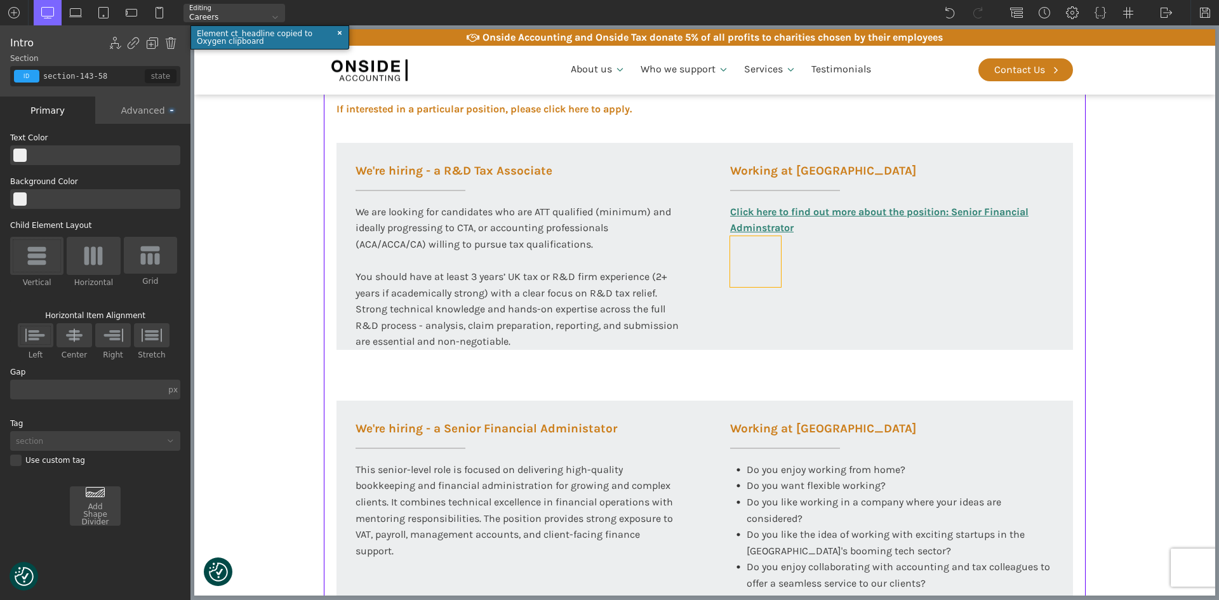
click at [774, 256] on div at bounding box center [755, 261] width 51 height 51
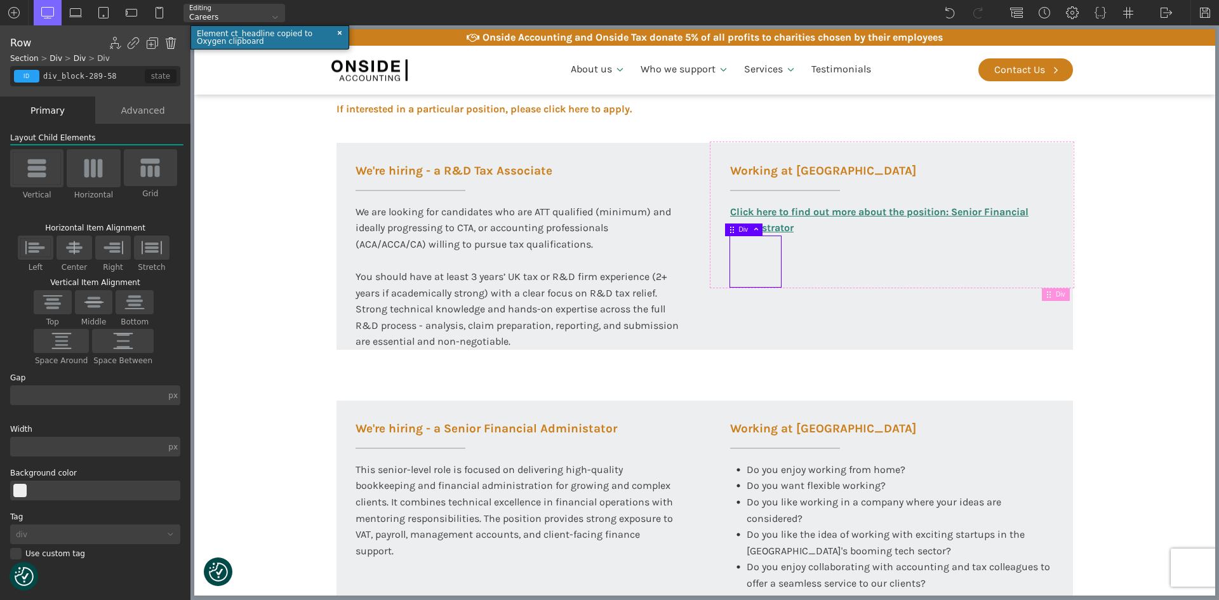
click at [171, 39] on img at bounding box center [170, 43] width 13 height 13
type input "div_block-157-58"
type input "color(3)"
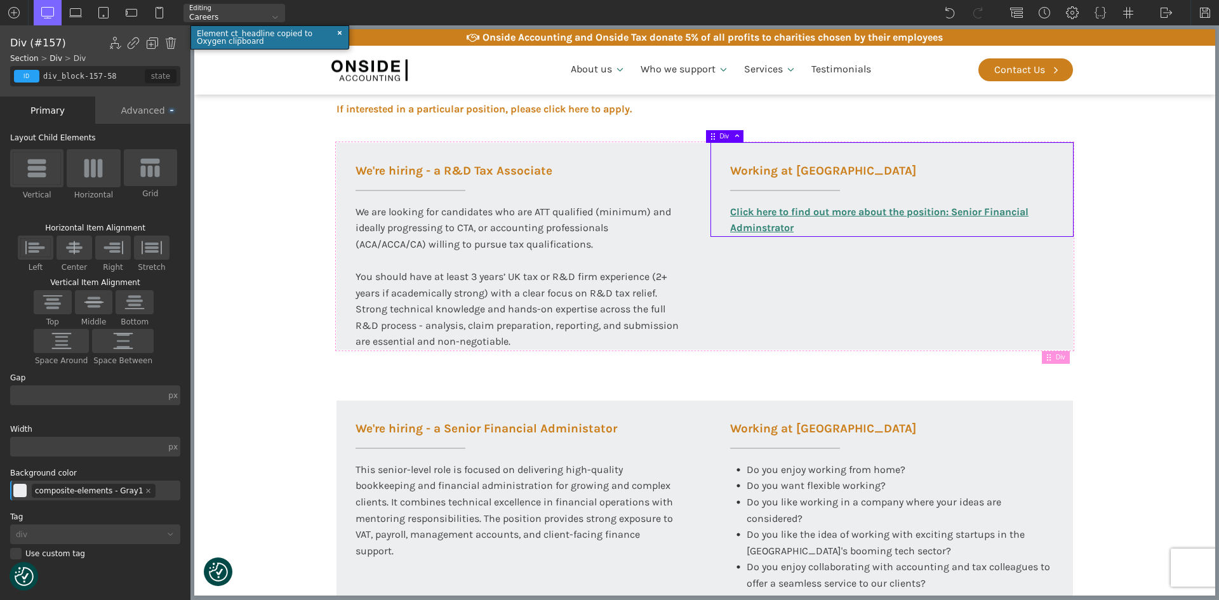
click at [1174, 260] on section "Working at [GEOGRAPHIC_DATA] At Onside Accounting, we are proud to be an ACCA A…" at bounding box center [704, 294] width 1021 height 945
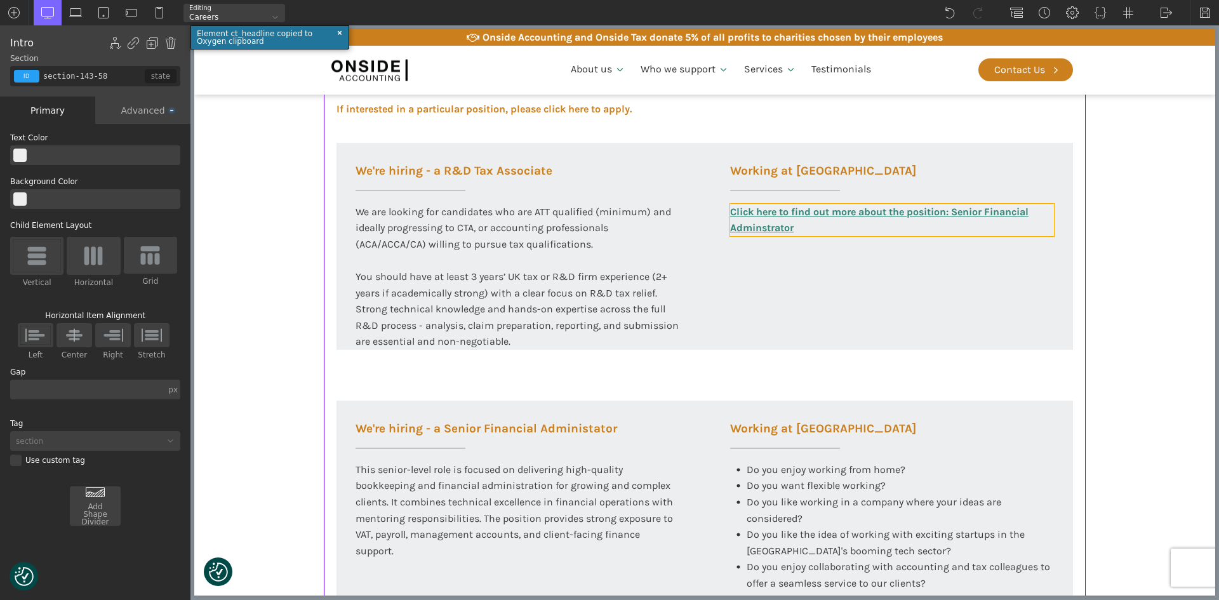
click at [965, 219] on link "Click here to find out more about the position: Senior Financial Adminstrator" at bounding box center [892, 220] width 324 height 32
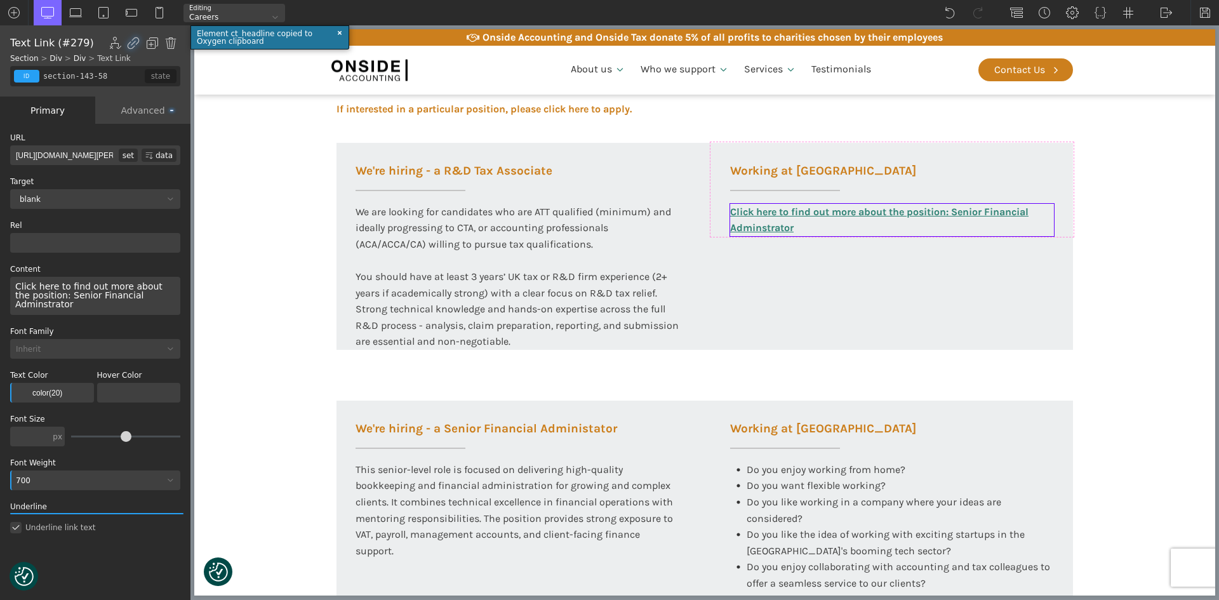
type input "text_block-279-58"
click at [51, 296] on div "Click here to find out more about the position: Senior Financial Adminstrator" at bounding box center [95, 296] width 170 height 38
